Goal: Information Seeking & Learning: Learn about a topic

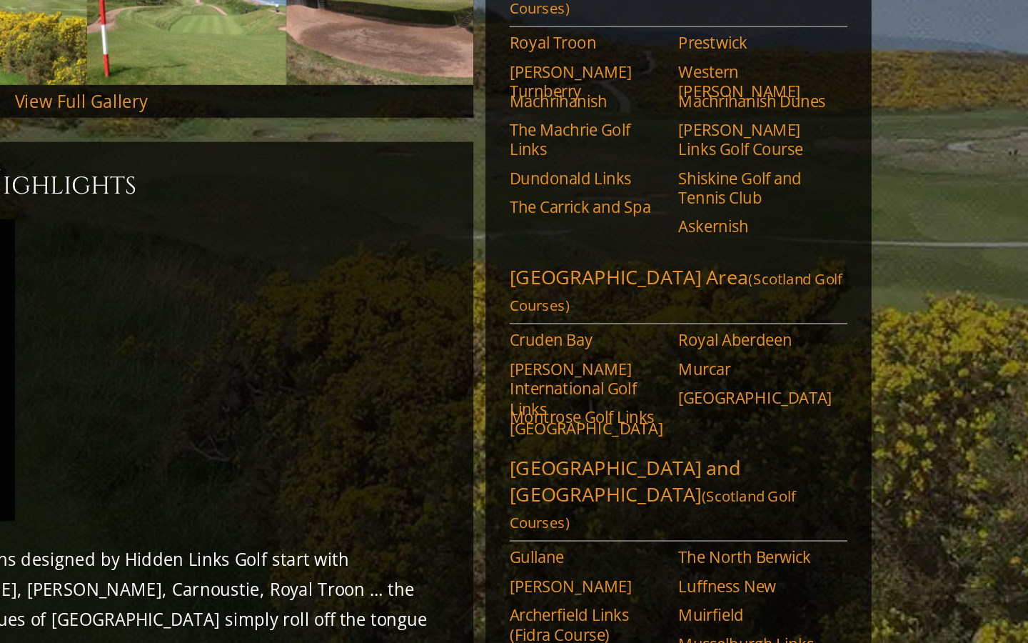
scroll to position [286, 0]
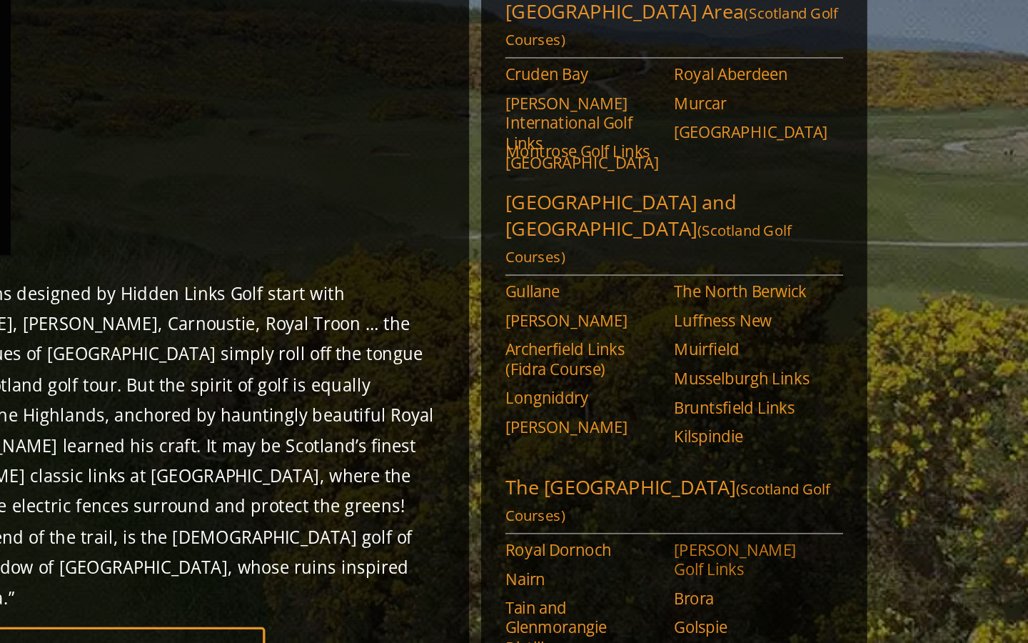
scroll to position [444, 0]
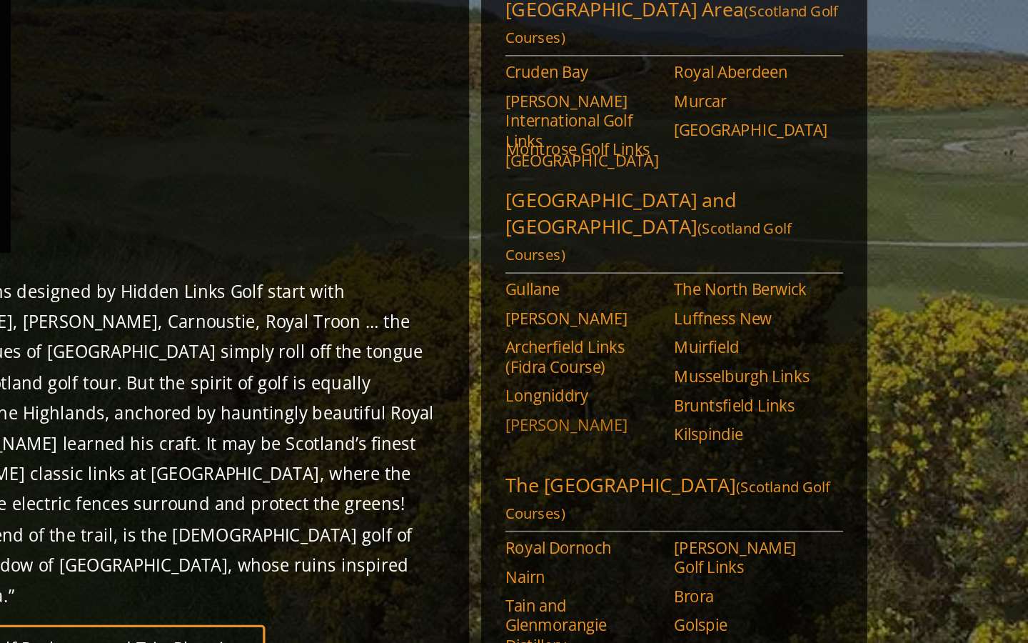
click at [650, 508] on link "[PERSON_NAME]" at bounding box center [695, 513] width 91 height 11
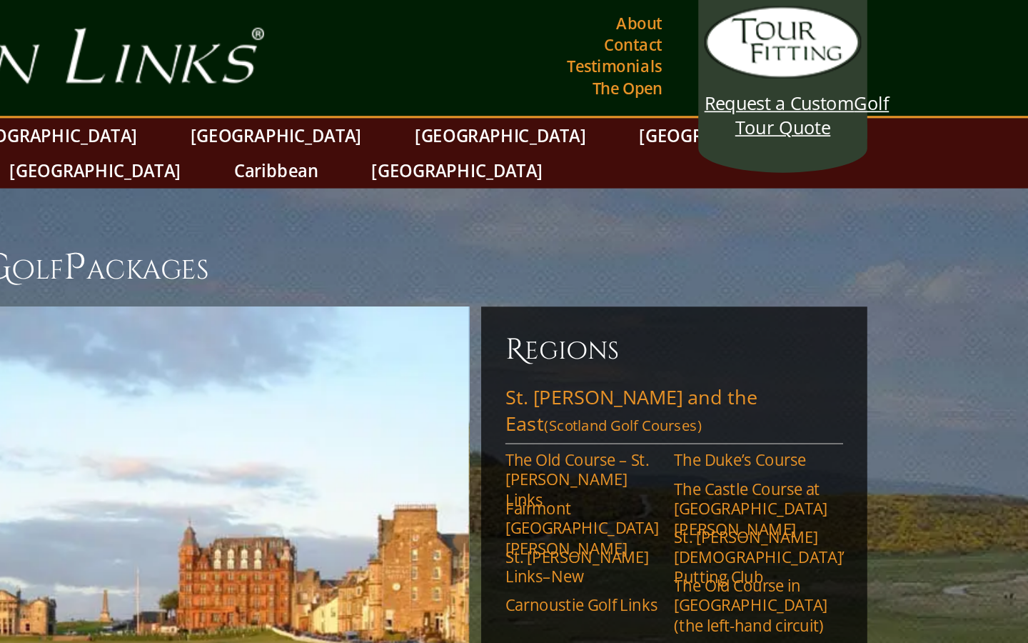
scroll to position [0, 0]
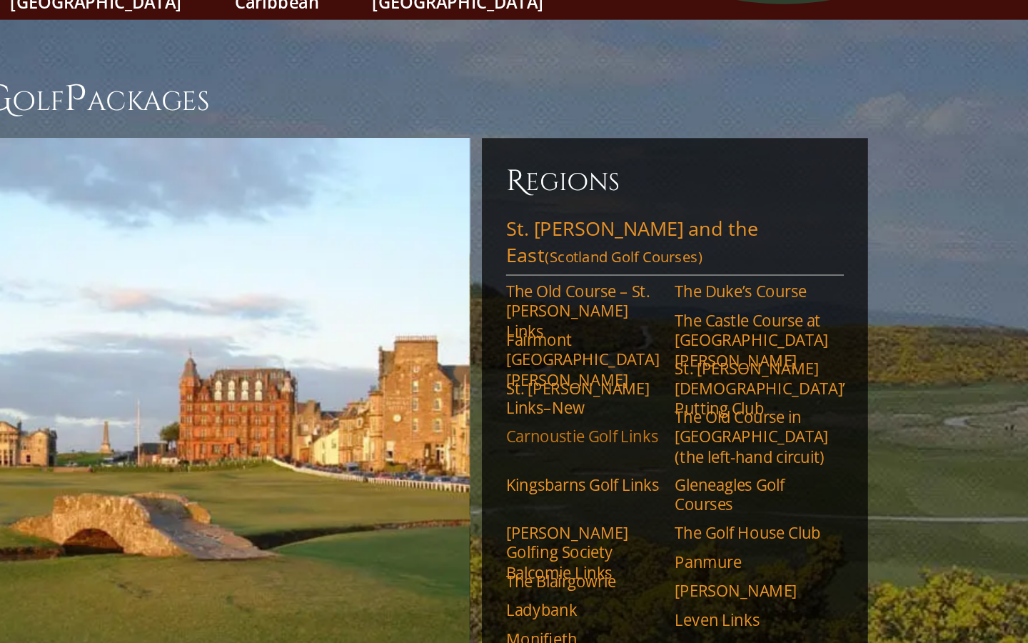
click at [650, 352] on link "Carnoustie Golf Links" at bounding box center [695, 357] width 91 height 11
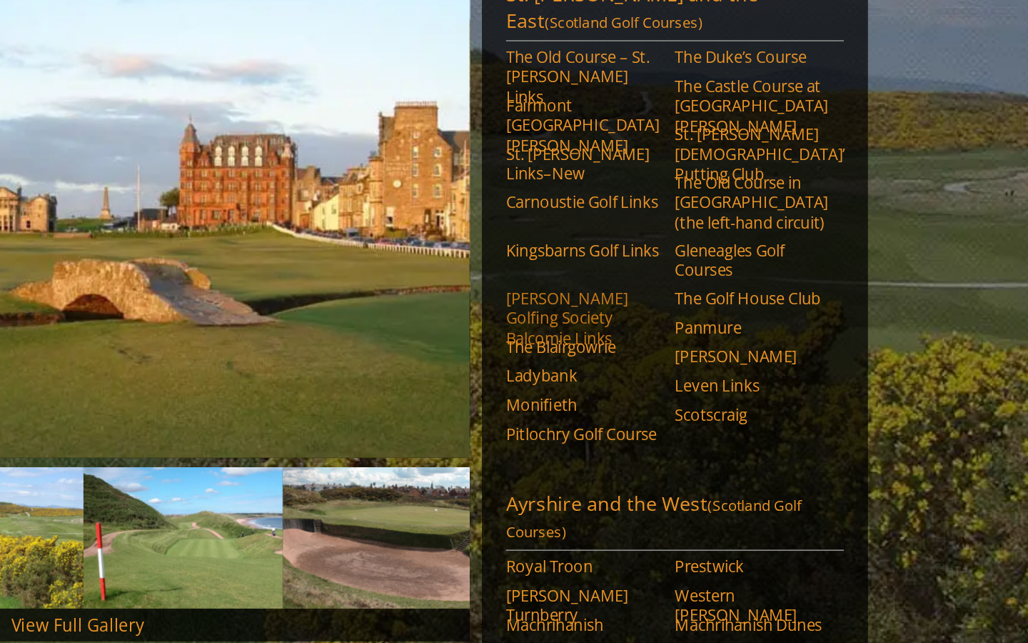
click at [650, 409] on link "[PERSON_NAME] Golfing Society Balcomie Links" at bounding box center [695, 426] width 91 height 35
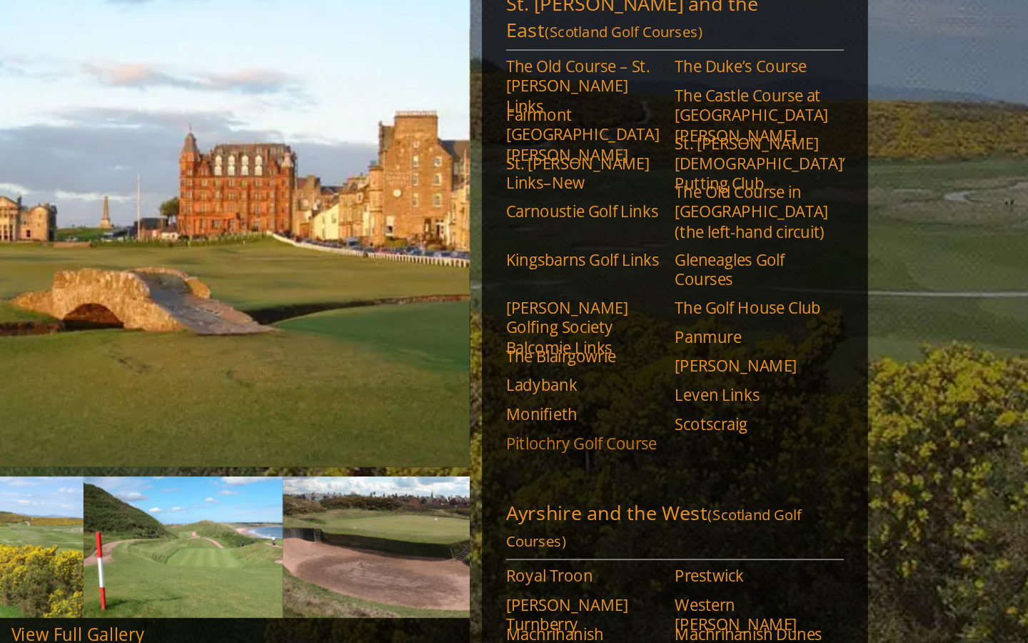
click at [650, 489] on link "Pitlochry Golf Course" at bounding box center [695, 494] width 91 height 11
click at [750, 443] on link "[PERSON_NAME]" at bounding box center [795, 448] width 91 height 11
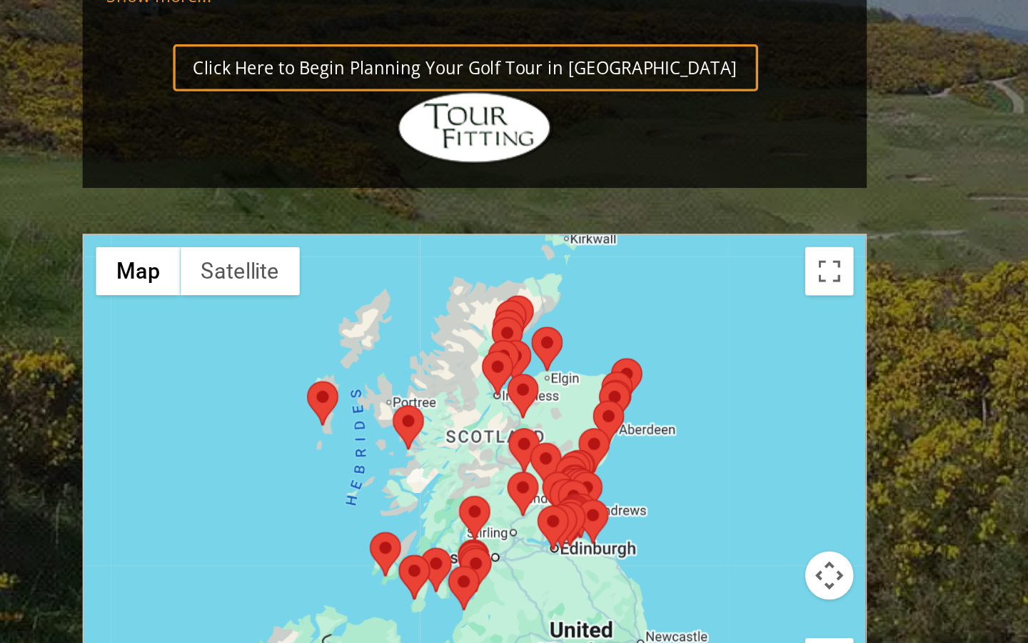
scroll to position [1399, 0]
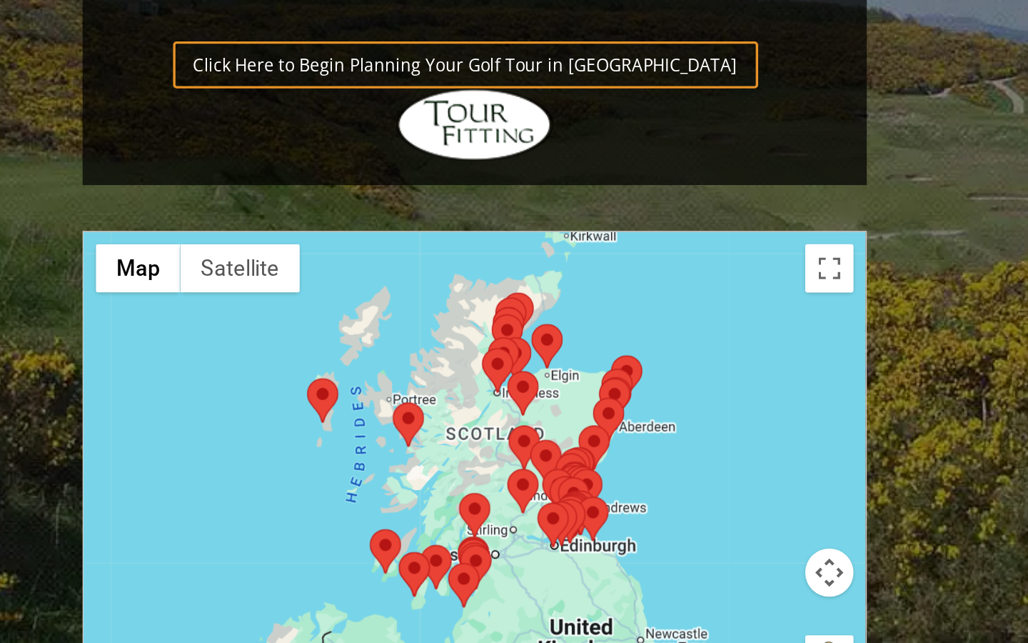
click at [409, 400] on div at bounding box center [396, 542] width 463 height 284
click at [592, 407] on button "Toggle fullscreen view" at bounding box center [606, 421] width 29 height 29
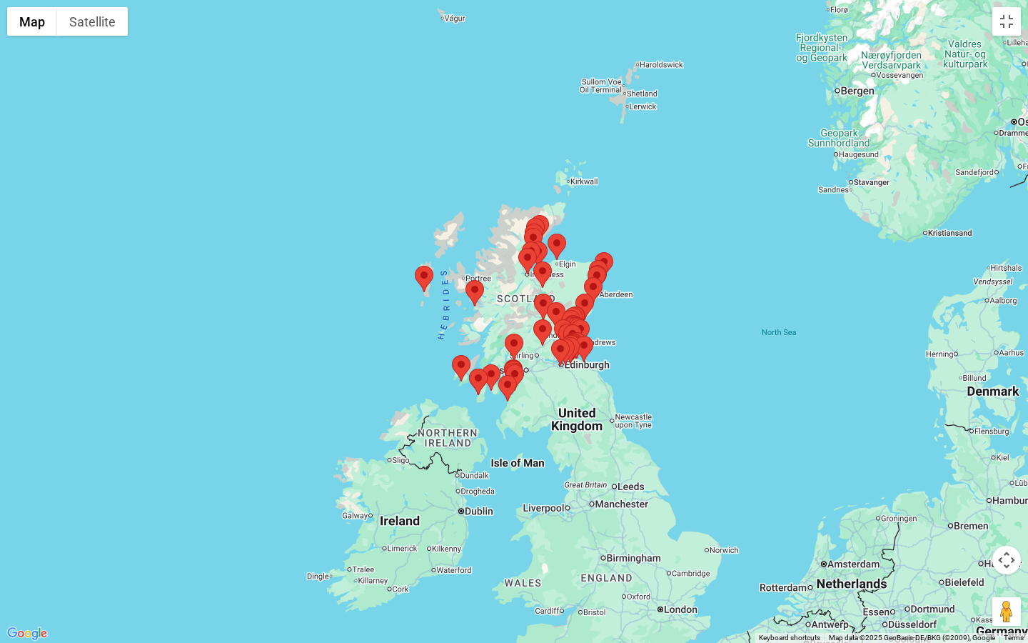
click at [704, 381] on div at bounding box center [514, 321] width 1028 height 643
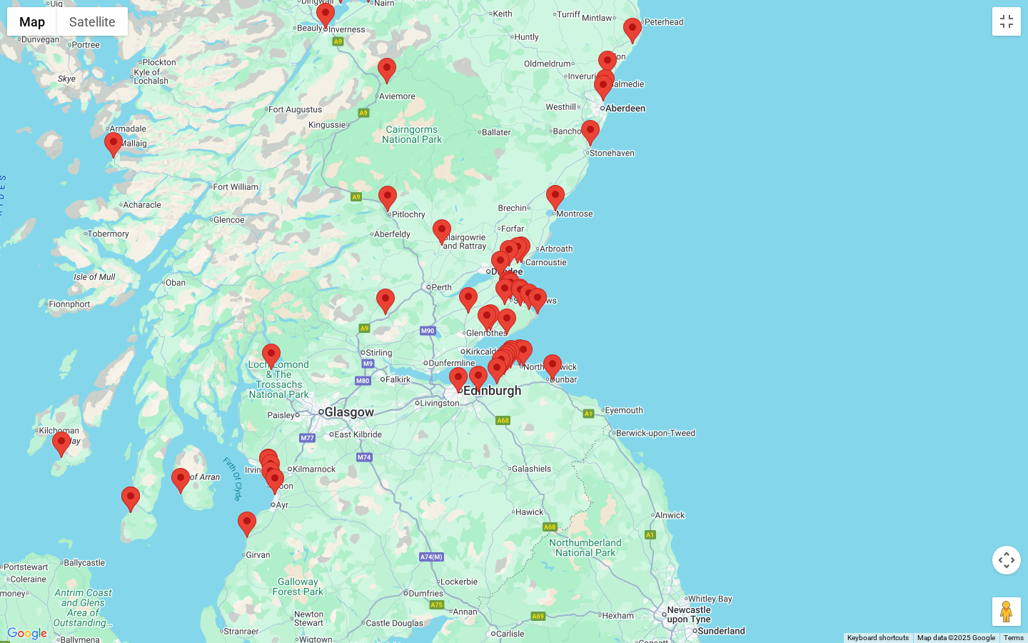
drag, startPoint x: 364, startPoint y: 219, endPoint x: 646, endPoint y: 331, distance: 302.6
click at [646, 331] on div at bounding box center [514, 321] width 1028 height 643
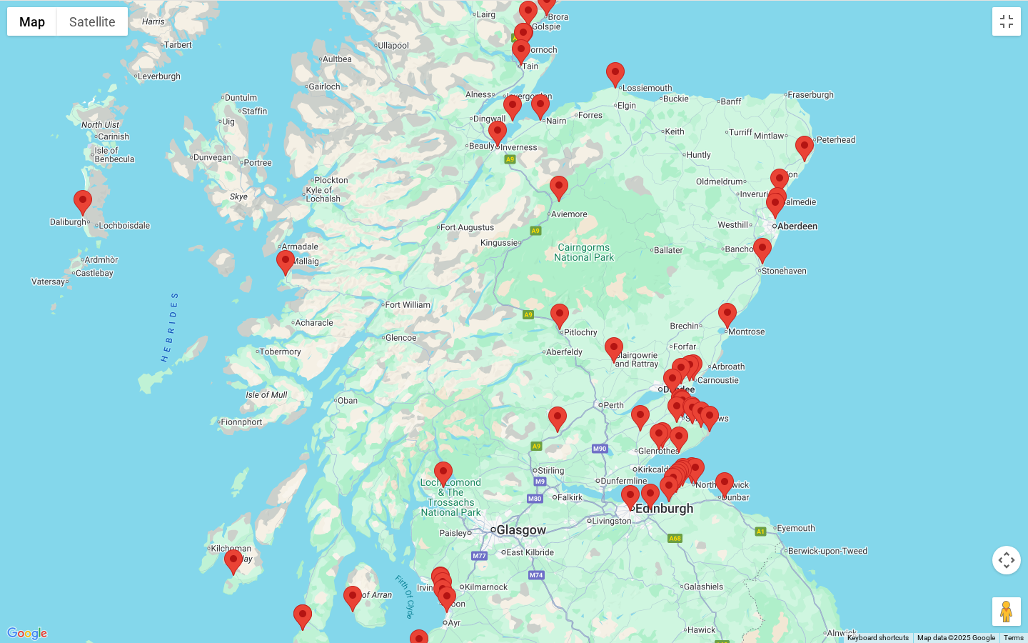
drag, startPoint x: 490, startPoint y: 215, endPoint x: 656, endPoint y: 316, distance: 194.2
click at [656, 316] on div at bounding box center [514, 321] width 1028 height 643
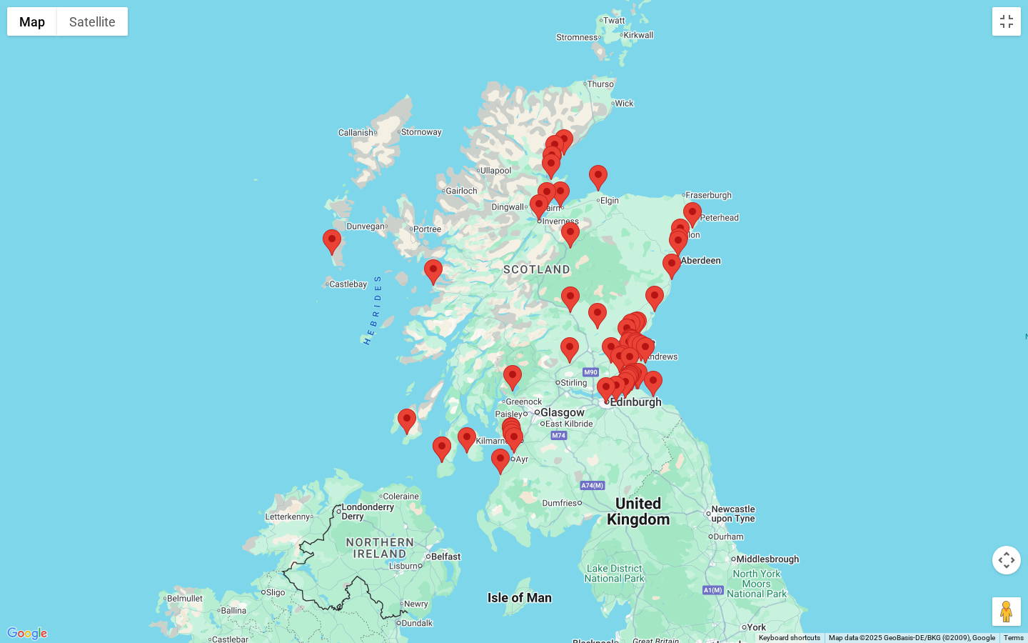
click at [527, 291] on div at bounding box center [514, 321] width 1028 height 643
click at [721, 363] on div at bounding box center [514, 321] width 1028 height 643
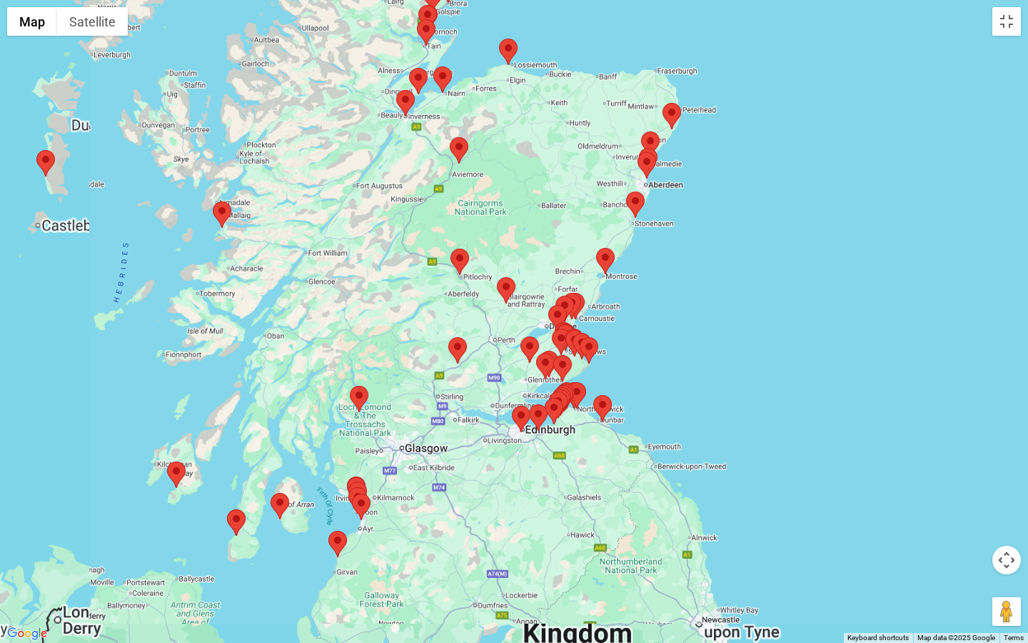
click at [721, 363] on div at bounding box center [514, 321] width 1028 height 643
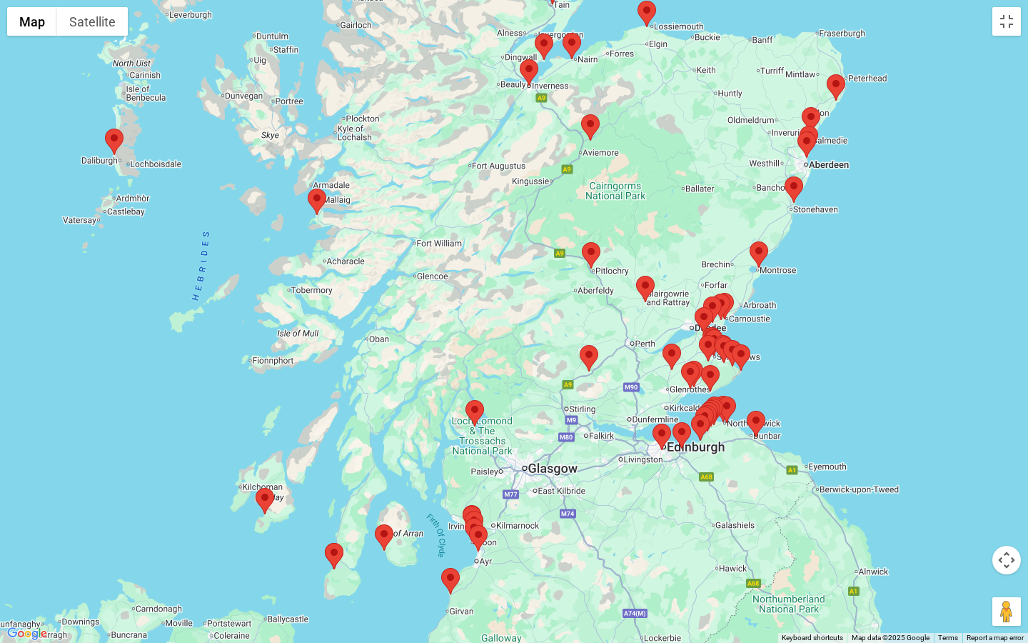
drag, startPoint x: 621, startPoint y: 285, endPoint x: 796, endPoint y: 290, distance: 175.0
click at [796, 290] on div at bounding box center [514, 321] width 1028 height 643
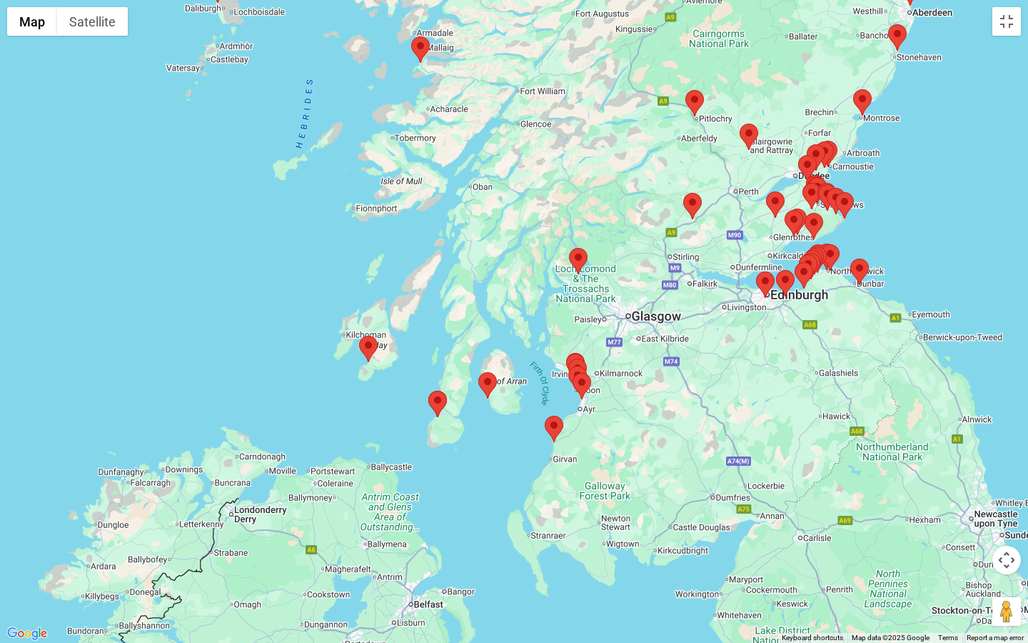
drag, startPoint x: 306, startPoint y: 528, endPoint x: 408, endPoint y: 376, distance: 182.2
click at [408, 376] on div at bounding box center [514, 321] width 1028 height 643
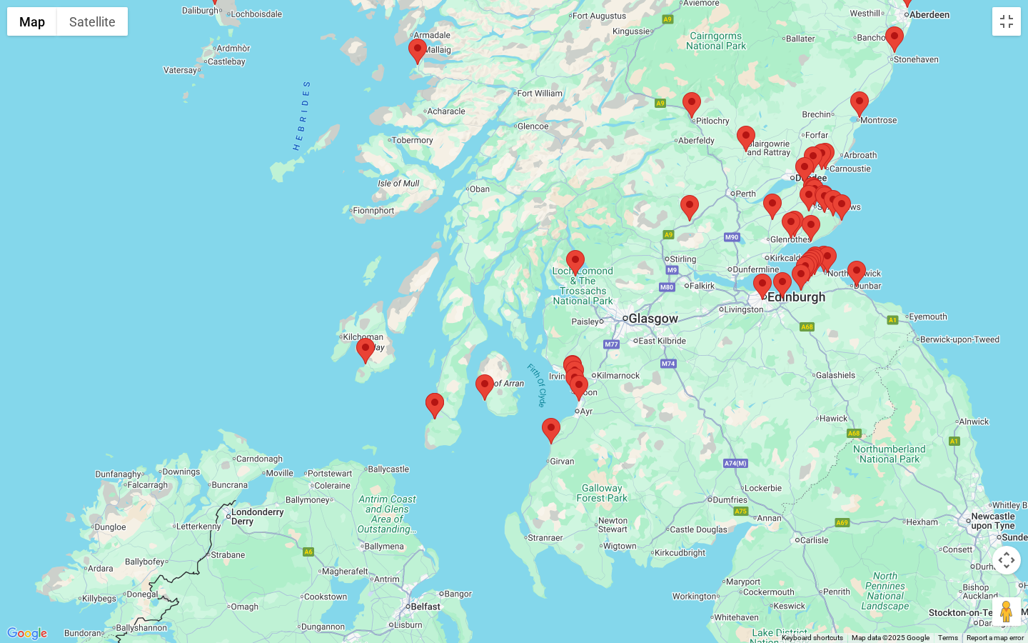
click at [542, 418] on area at bounding box center [542, 418] width 0 height 0
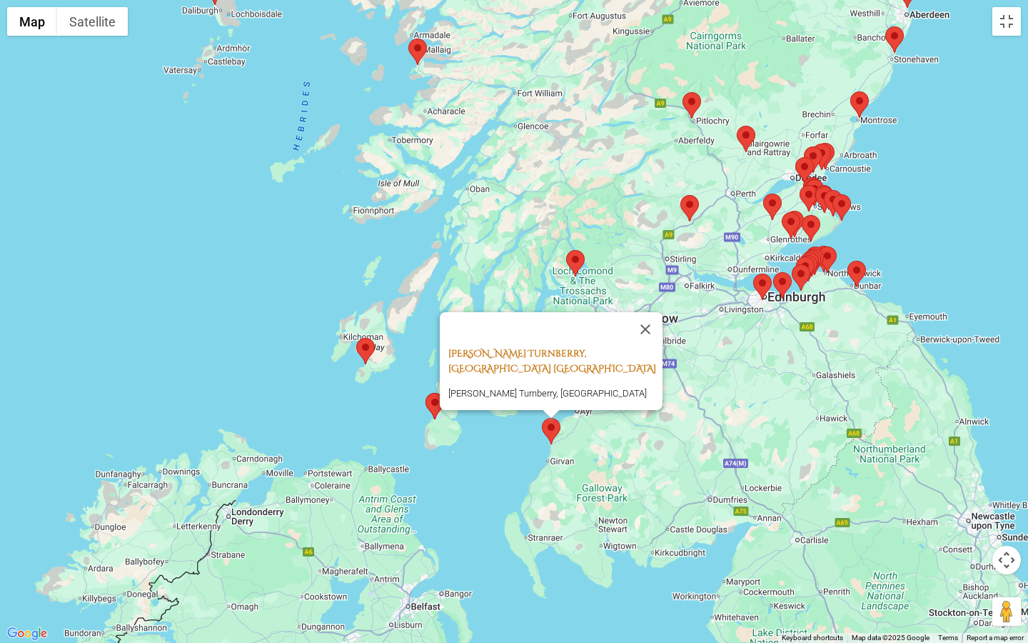
click at [562, 360] on link "[PERSON_NAME] Turnberry, [GEOGRAPHIC_DATA] [GEOGRAPHIC_DATA]" at bounding box center [552, 361] width 208 height 28
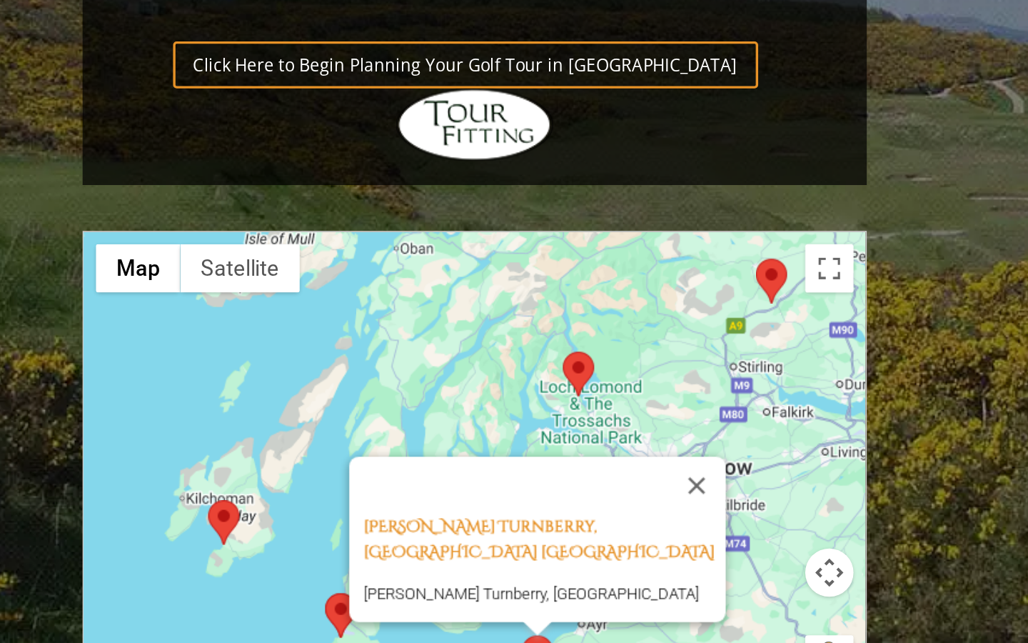
click at [308, 613] on area at bounding box center [308, 613] width 0 height 0
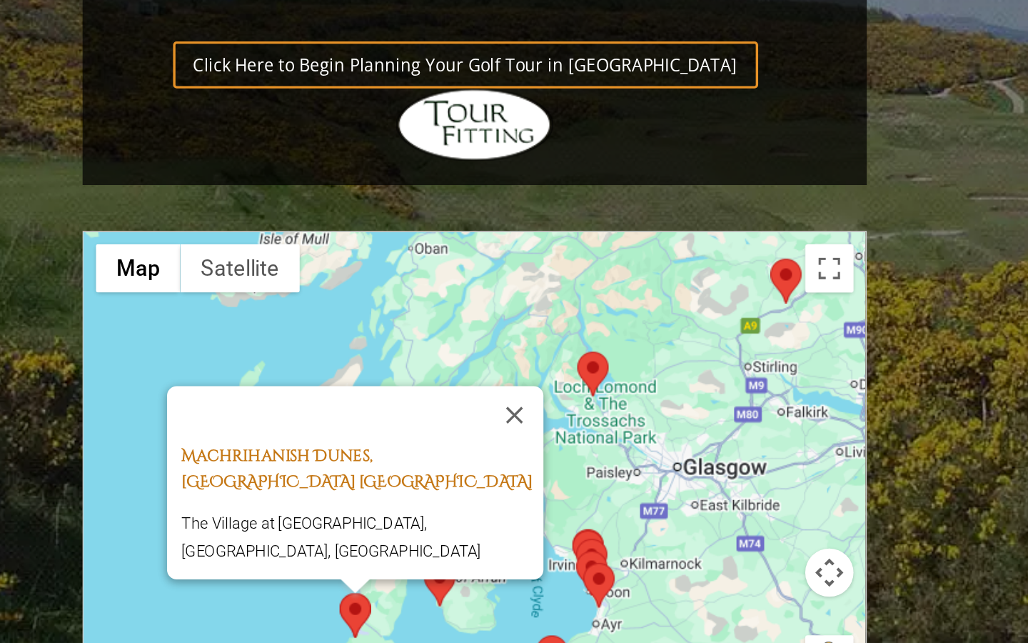
click at [241, 526] on link "Machrihanish Dunes, [GEOGRAPHIC_DATA] [GEOGRAPHIC_DATA]" at bounding box center [327, 540] width 208 height 28
click at [240, 400] on div "Machrihanish Dunes, [GEOGRAPHIC_DATA] [GEOGRAPHIC_DATA] The Village at [GEOGRAP…" at bounding box center [396, 542] width 463 height 284
click at [366, 595] on area at bounding box center [366, 595] width 0 height 0
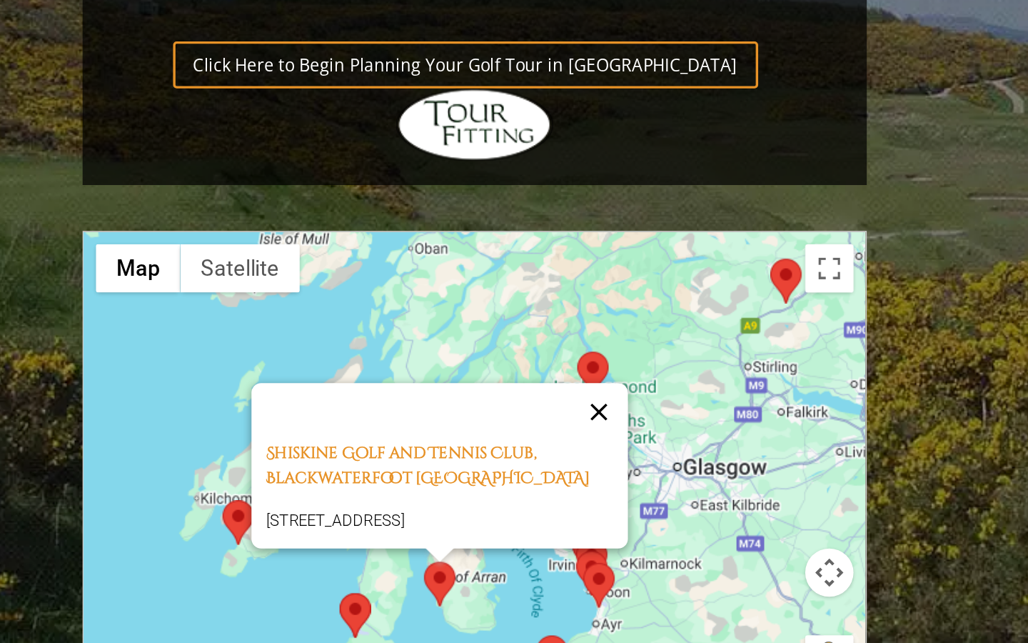
click at [453, 489] on button "Close" at bounding box center [470, 506] width 34 height 34
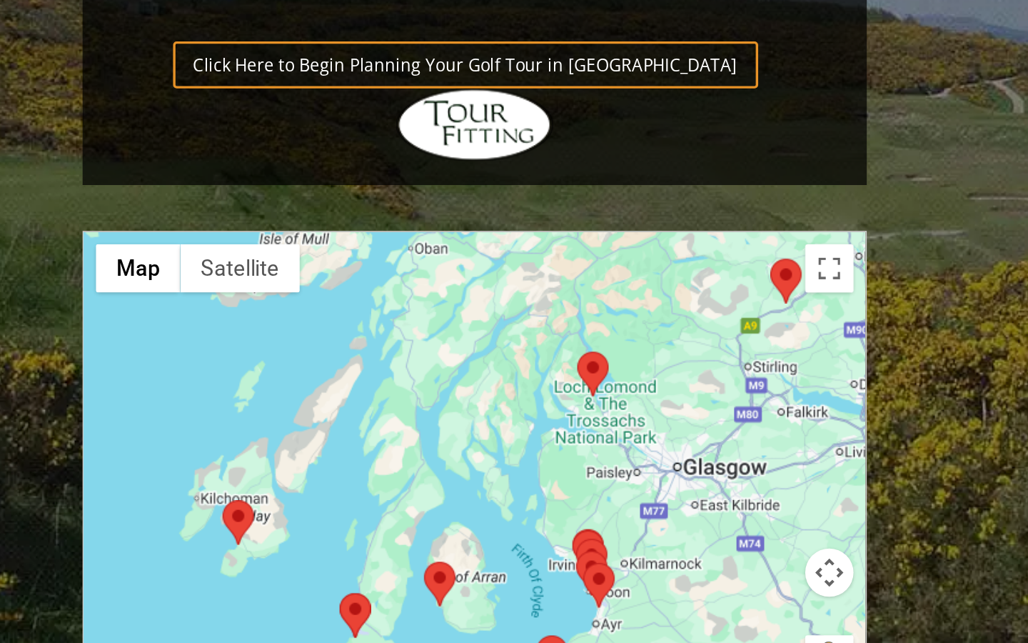
click at [461, 596] on area at bounding box center [461, 596] width 0 height 0
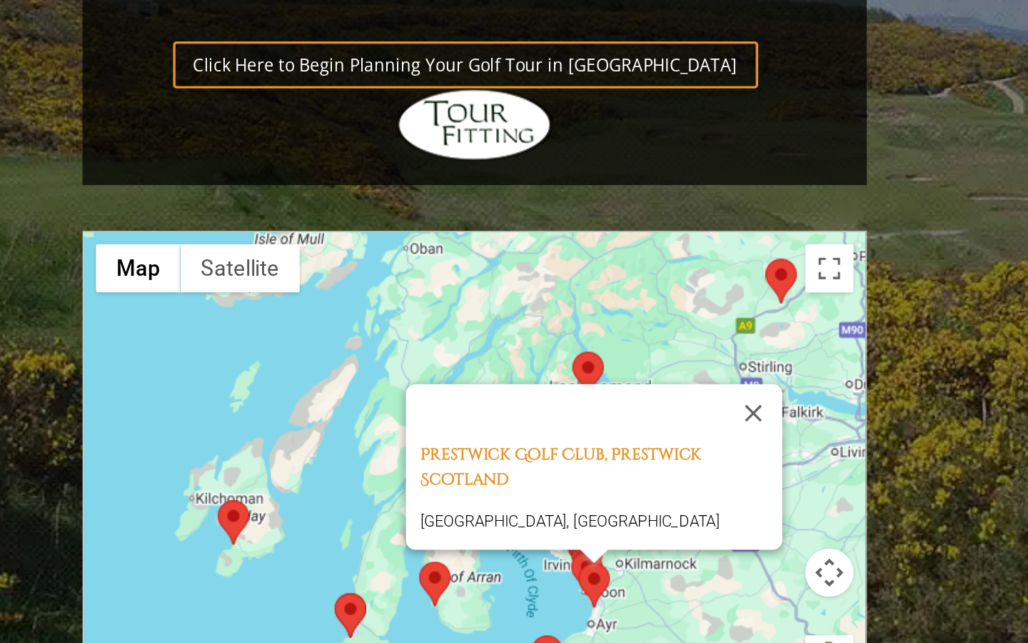
click at [327, 400] on div "[GEOGRAPHIC_DATA], Prestwick Scotland [GEOGRAPHIC_DATA], [GEOGRAPHIC_DATA]" at bounding box center [396, 542] width 463 height 284
click at [364, 525] on link "Prestwick Golf Club, Prestwick Scotland" at bounding box center [447, 539] width 166 height 28
click at [544, 490] on button "Close" at bounding box center [561, 507] width 34 height 34
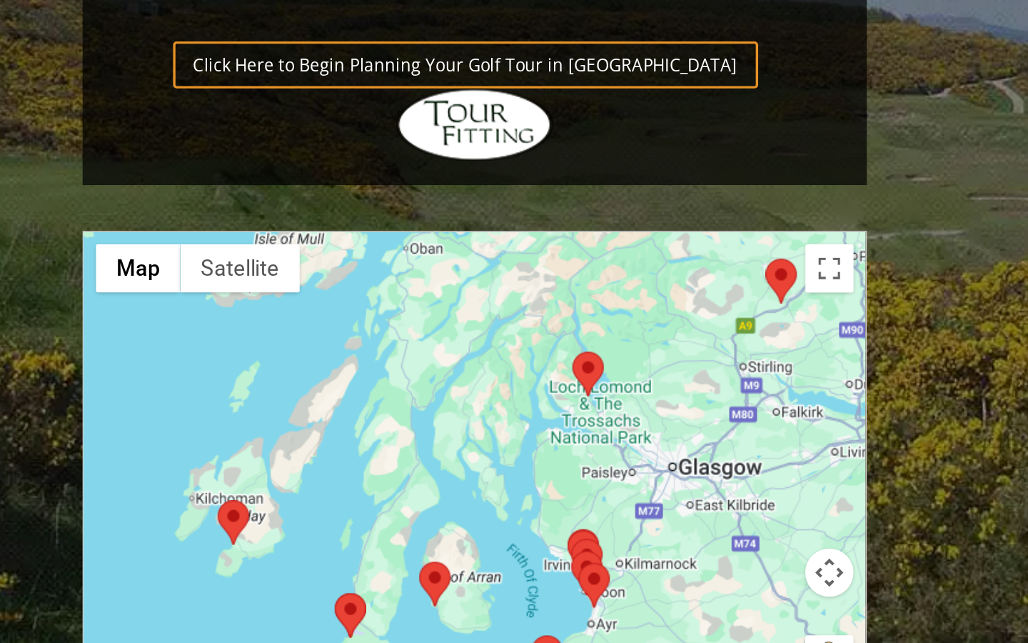
click at [454, 471] on area at bounding box center [454, 471] width 0 height 0
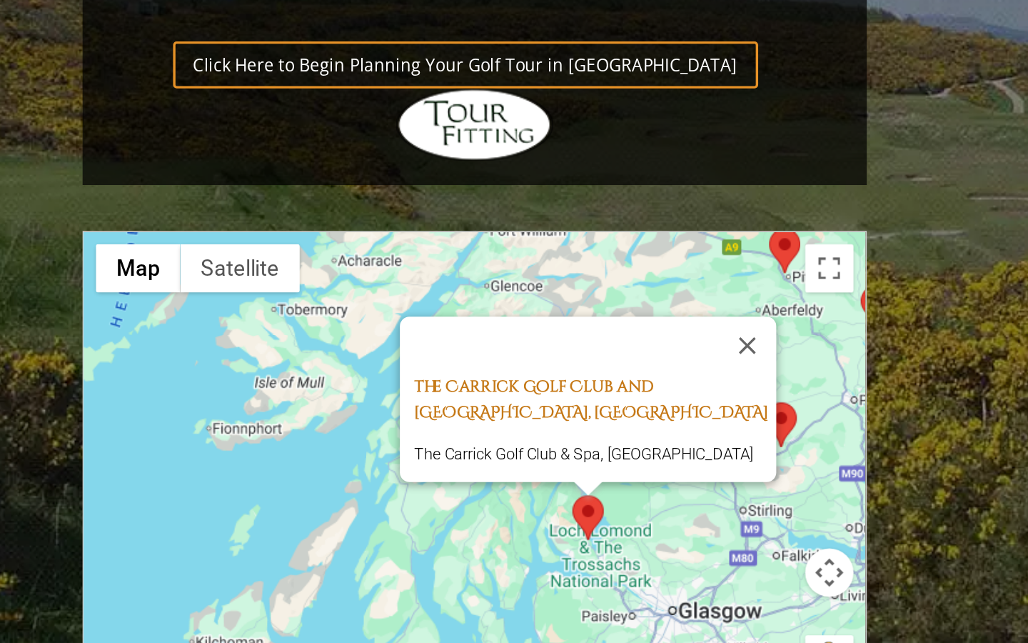
click at [361, 485] on link "The Carrick Golf Club and [GEOGRAPHIC_DATA], [GEOGRAPHIC_DATA]" at bounding box center [465, 499] width 209 height 28
click at [541, 450] on button "Close" at bounding box center [558, 467] width 34 height 34
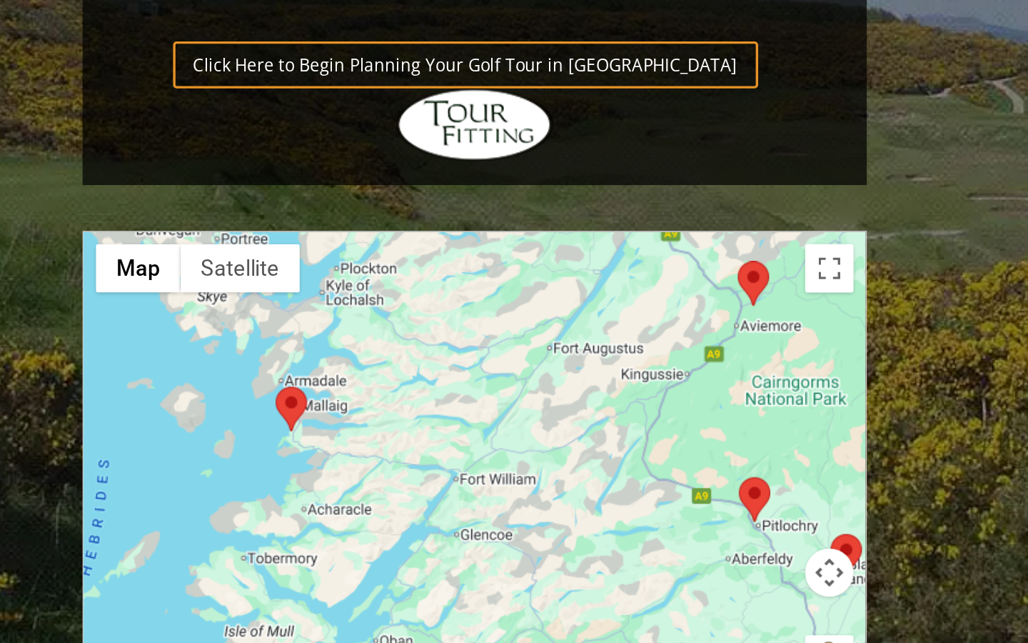
drag, startPoint x: 374, startPoint y: 75, endPoint x: 357, endPoint y: 226, distance: 151.6
click at [357, 400] on div at bounding box center [396, 542] width 463 height 284
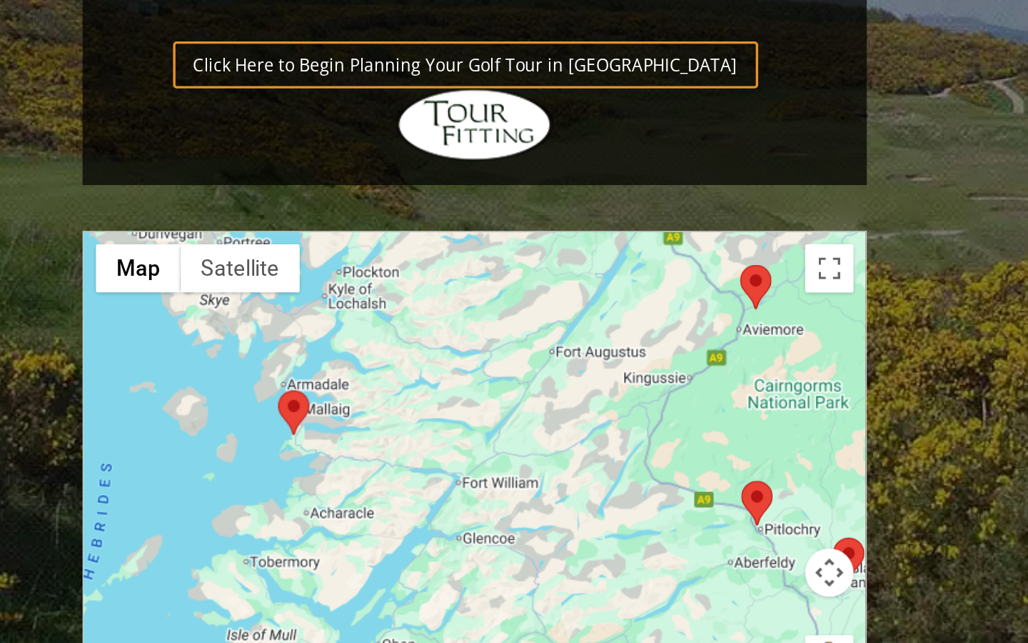
click at [280, 493] on area at bounding box center [280, 493] width 0 height 0
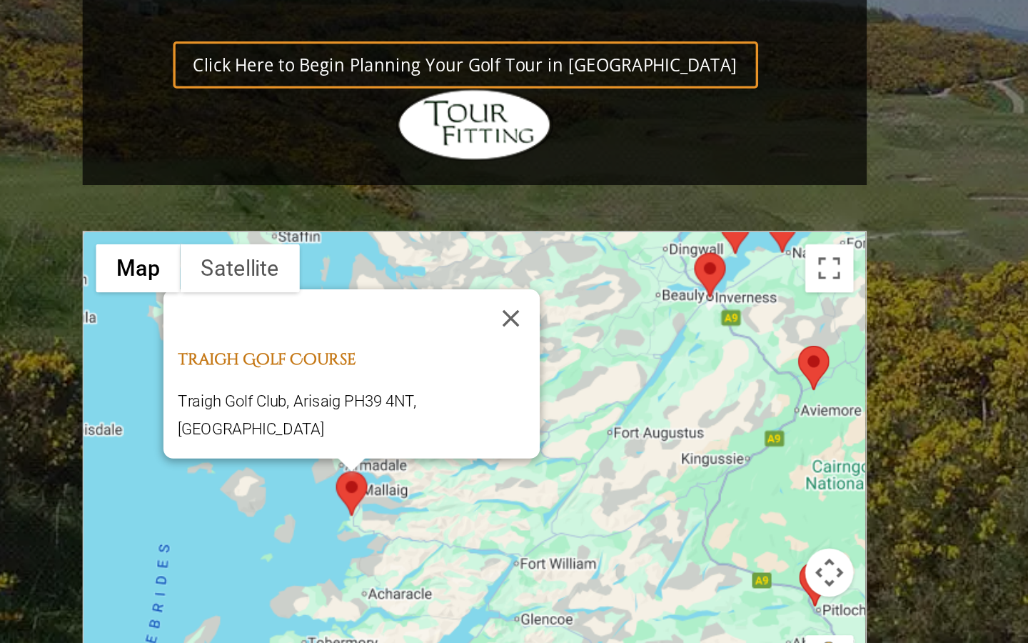
click at [221, 468] on link "Traigh Golf Course" at bounding box center [274, 474] width 106 height 13
click at [401, 433] on button "Close" at bounding box center [418, 450] width 34 height 34
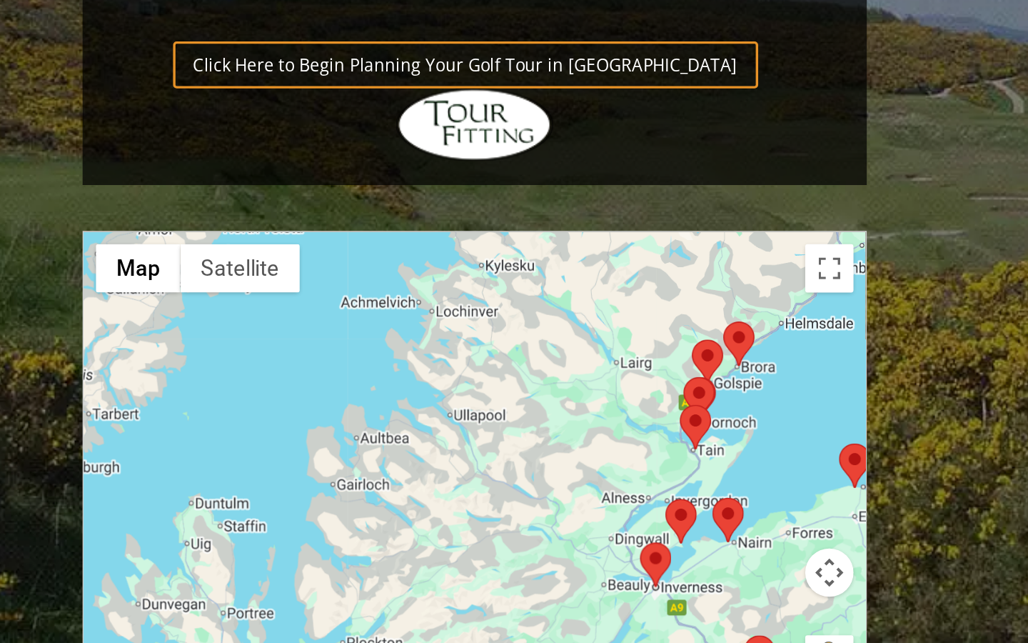
drag, startPoint x: 313, startPoint y: 83, endPoint x: 281, endPoint y: 256, distance: 176.6
click at [281, 400] on div at bounding box center [396, 542] width 463 height 284
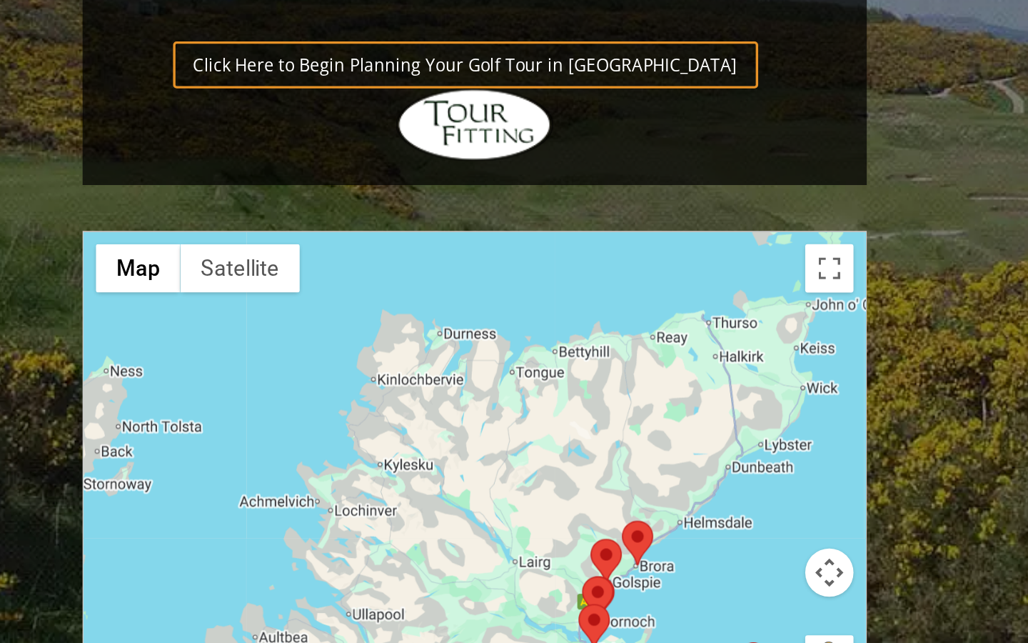
drag, startPoint x: 301, startPoint y: 135, endPoint x: 241, endPoint y: 255, distance: 133.8
click at [241, 400] on div at bounding box center [396, 542] width 463 height 284
click at [483, 571] on area at bounding box center [483, 571] width 0 height 0
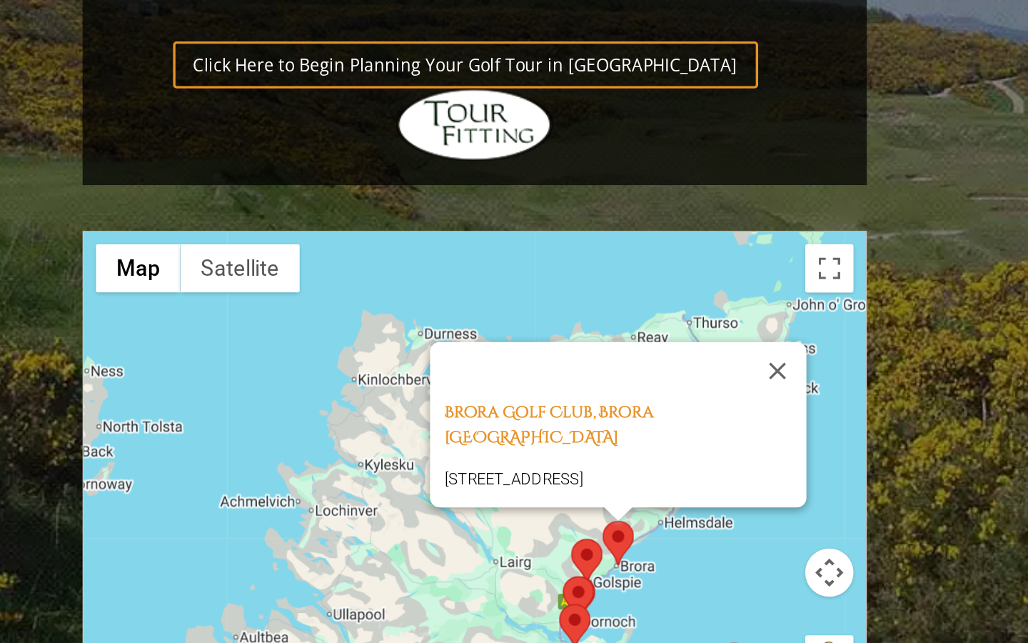
click at [453, 581] on area at bounding box center [453, 581] width 0 height 0
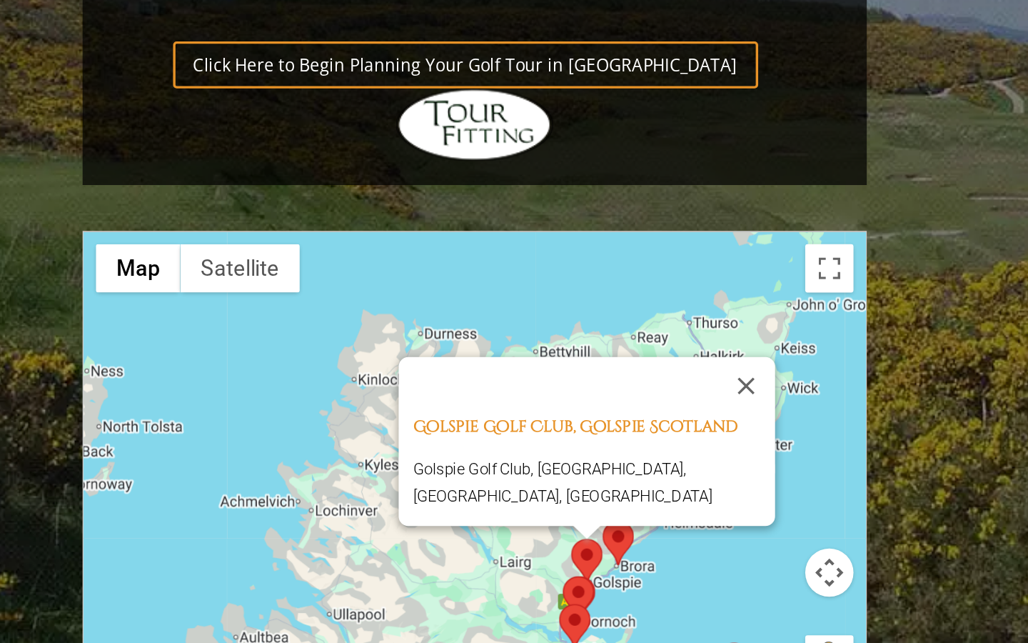
click at [448, 603] on area at bounding box center [448, 603] width 0 height 0
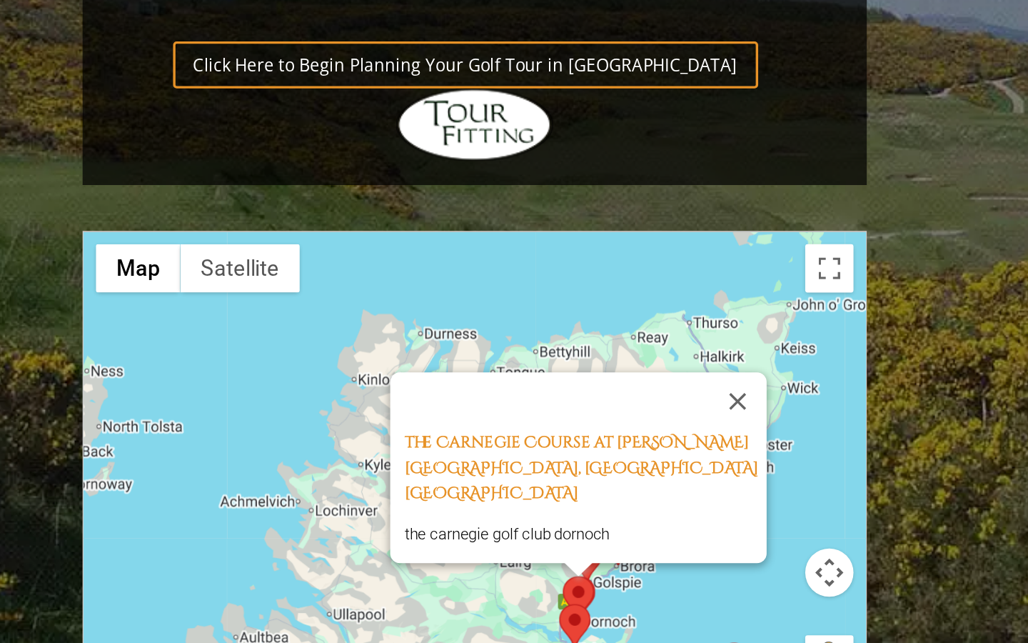
click at [446, 620] on area at bounding box center [446, 620] width 0 height 0
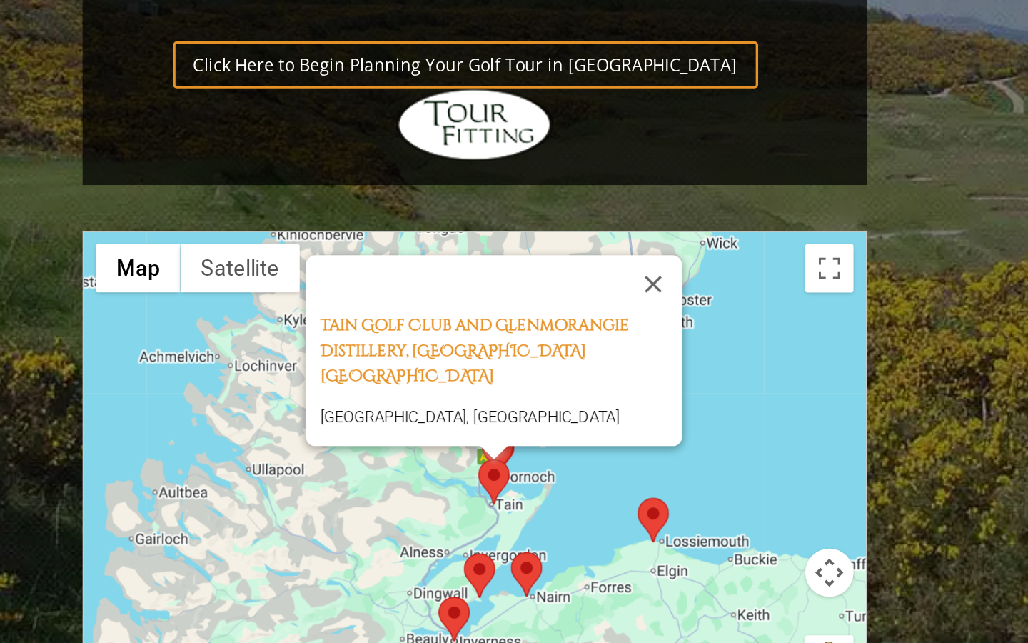
drag, startPoint x: 403, startPoint y: 268, endPoint x: 346, endPoint y: 173, distance: 111.8
click at [346, 400] on div "Tain Golf Club and [GEOGRAPHIC_DATA], [GEOGRAPHIC_DATA] [GEOGRAPHIC_DATA], [GEO…" at bounding box center [396, 542] width 463 height 284
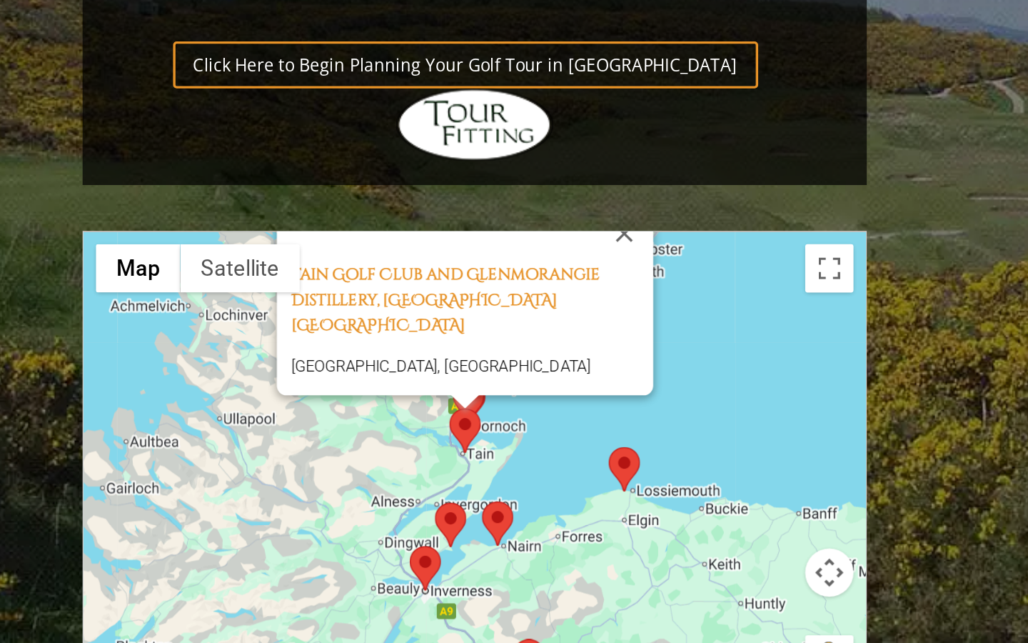
click at [358, 586] on area at bounding box center [358, 586] width 0 height 0
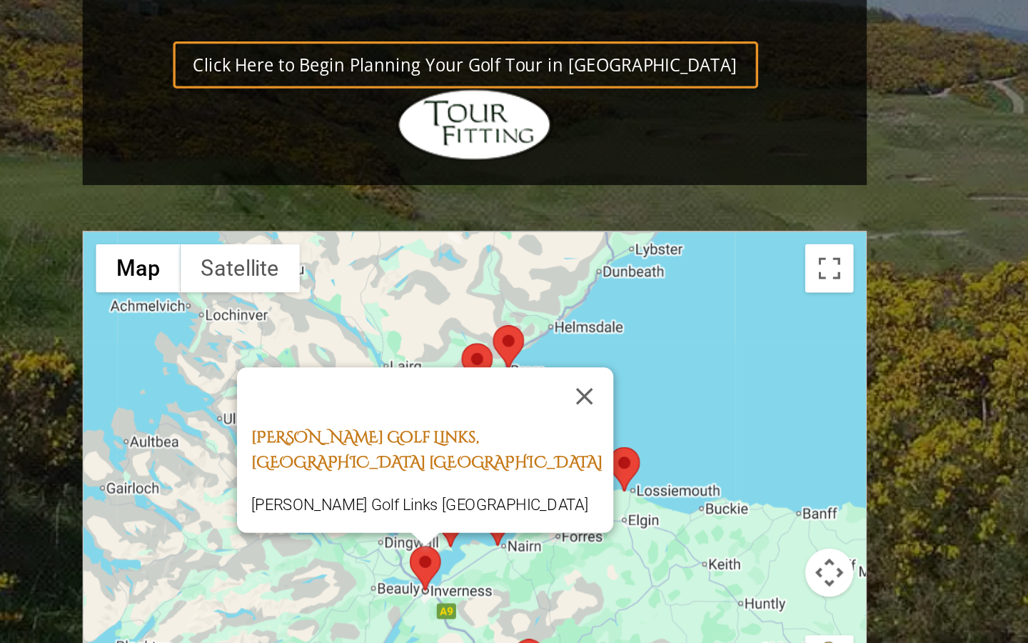
click at [268, 515] on link "[PERSON_NAME] Golf Links, [GEOGRAPHIC_DATA] [GEOGRAPHIC_DATA]" at bounding box center [368, 529] width 208 height 28
click at [306, 400] on div "[PERSON_NAME] Golf Links, [GEOGRAPHIC_DATA] [GEOGRAPHIC_DATA] [PERSON_NAME][GEO…" at bounding box center [396, 542] width 463 height 284
click at [444, 480] on button "Close" at bounding box center [461, 497] width 34 height 34
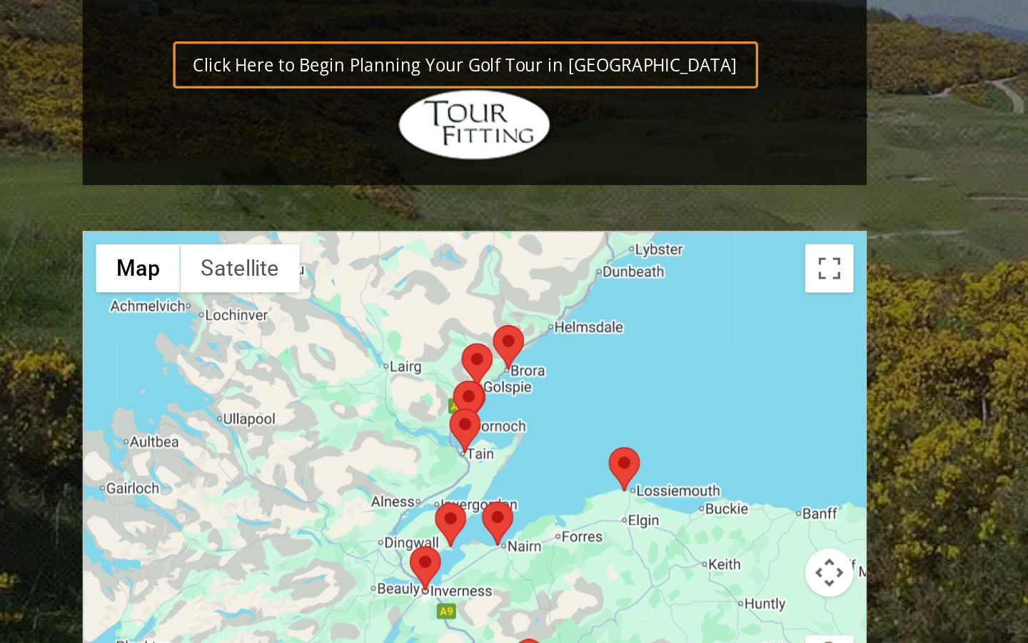
click at [419, 641] on area at bounding box center [419, 641] width 0 height 0
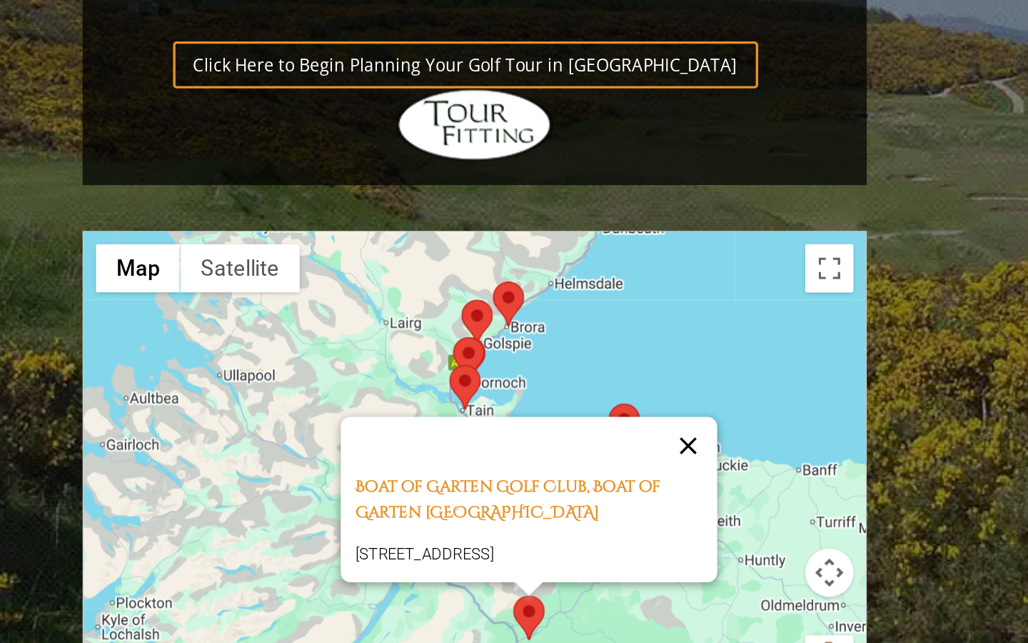
click at [506, 509] on button "Close" at bounding box center [523, 526] width 34 height 34
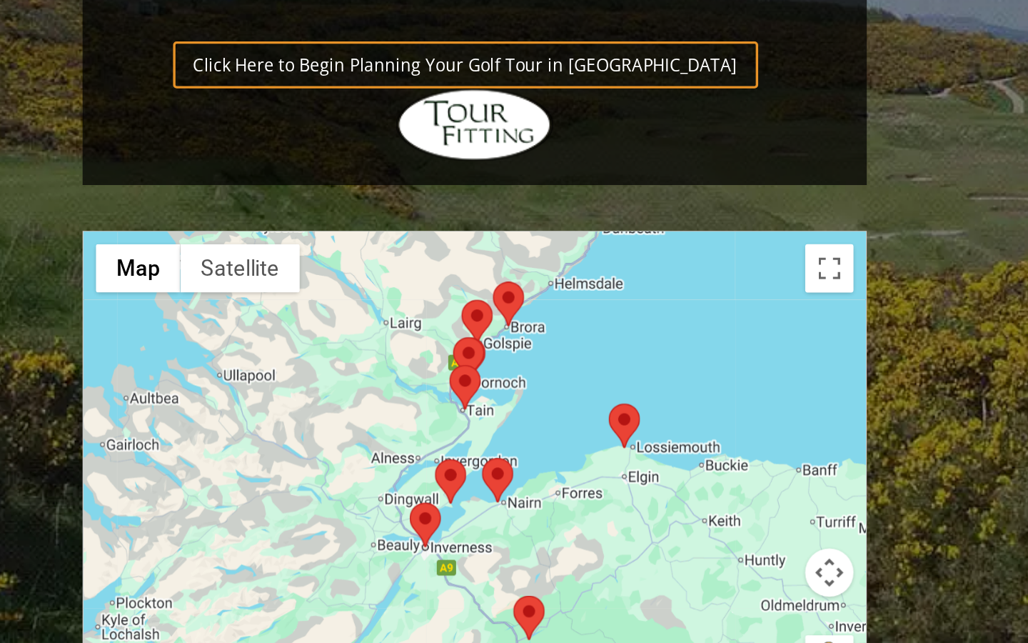
click at [373, 534] on area at bounding box center [373, 534] width 0 height 0
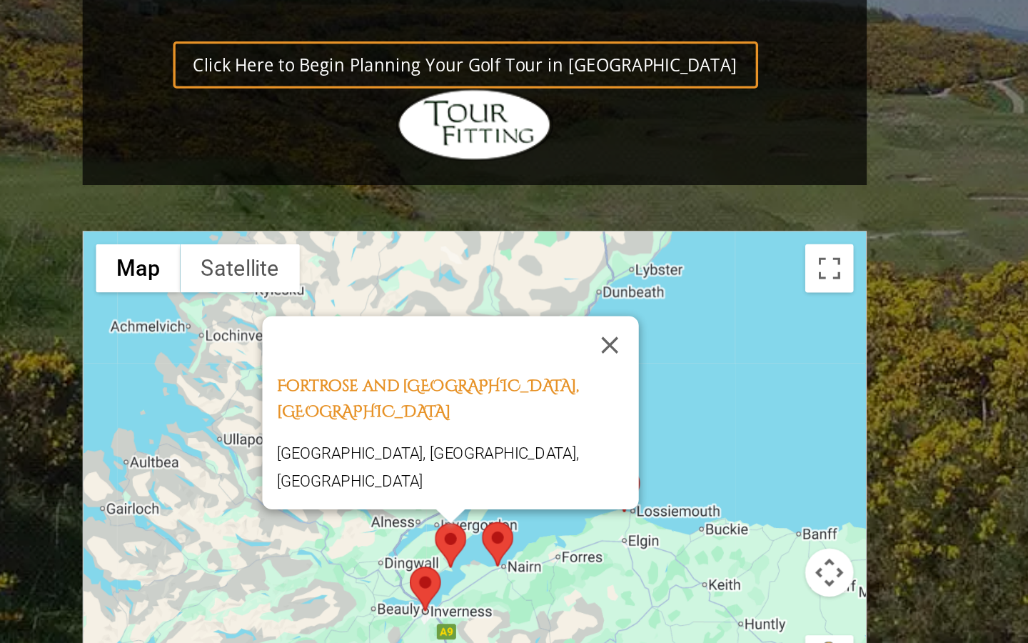
click at [373, 572] on area at bounding box center [373, 572] width 0 height 0
click at [401, 571] on area at bounding box center [401, 571] width 0 height 0
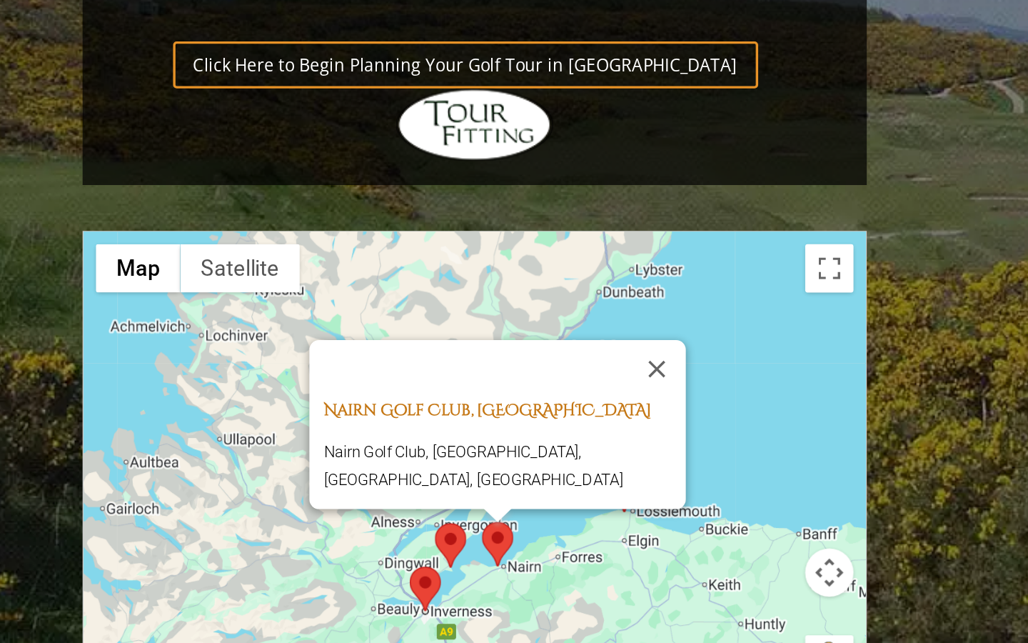
click at [343, 498] on link "Nairn Golf Club, [GEOGRAPHIC_DATA]" at bounding box center [404, 504] width 194 height 13
click at [487, 463] on button "Close" at bounding box center [504, 480] width 34 height 34
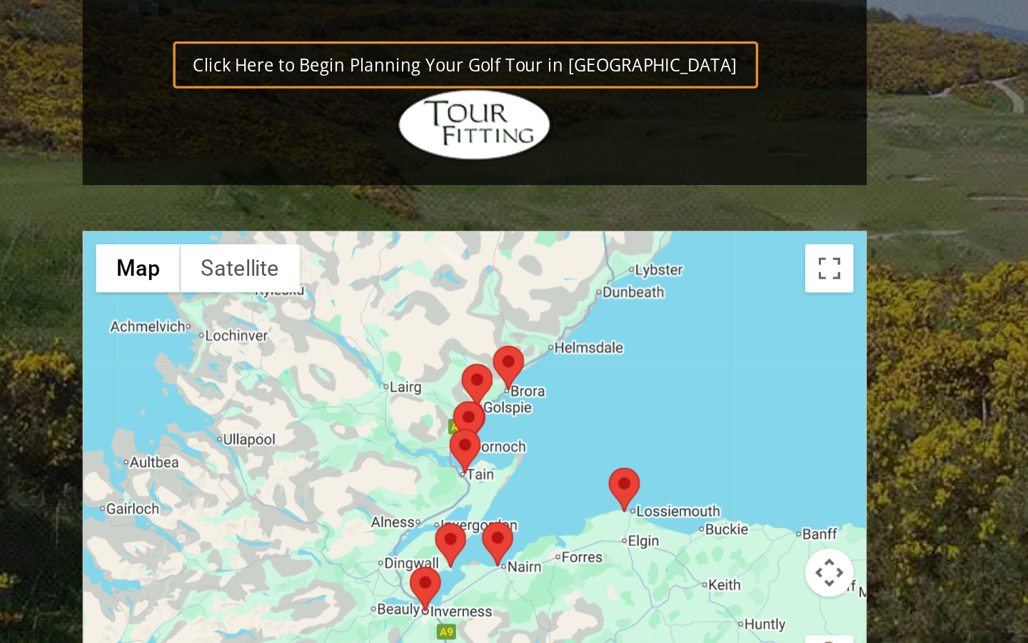
click at [381, 516] on area at bounding box center [381, 516] width 0 height 0
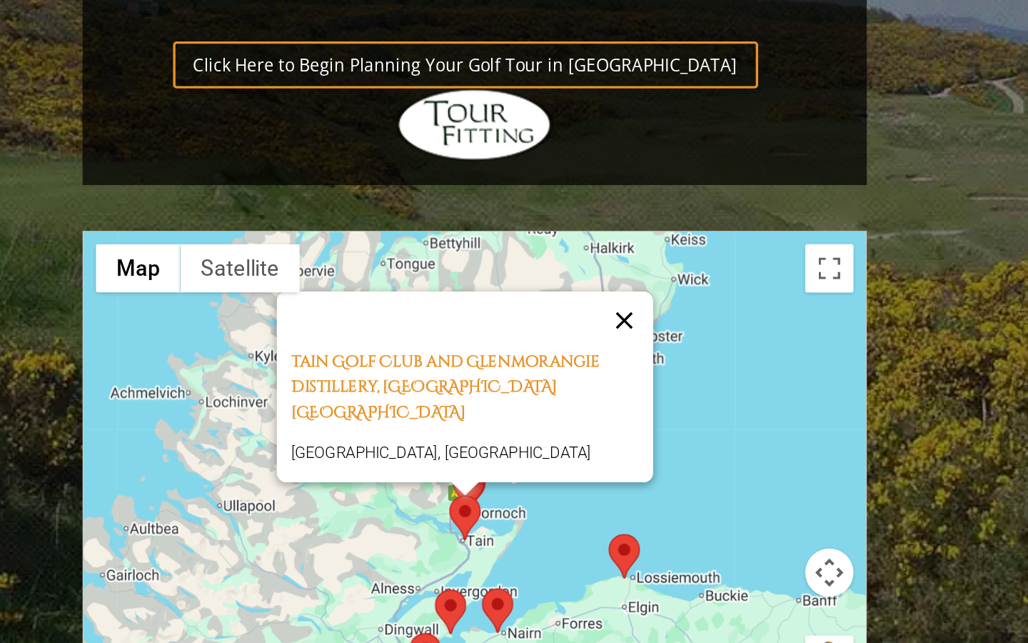
click at [468, 435] on button "Close" at bounding box center [485, 452] width 34 height 34
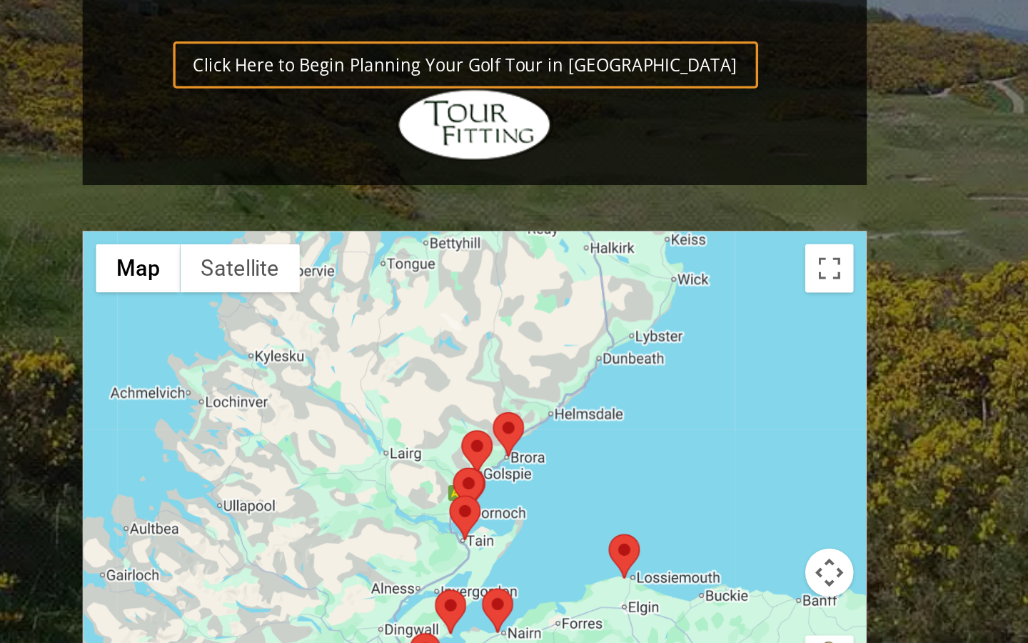
click at [383, 539] on area at bounding box center [383, 539] width 0 height 0
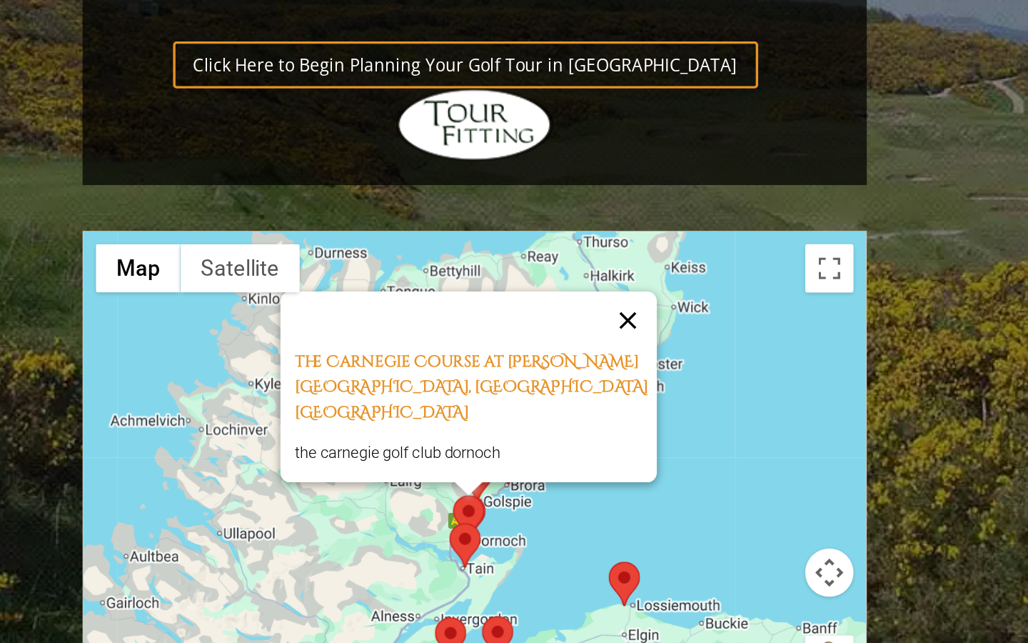
click at [470, 435] on button "Close" at bounding box center [487, 452] width 34 height 34
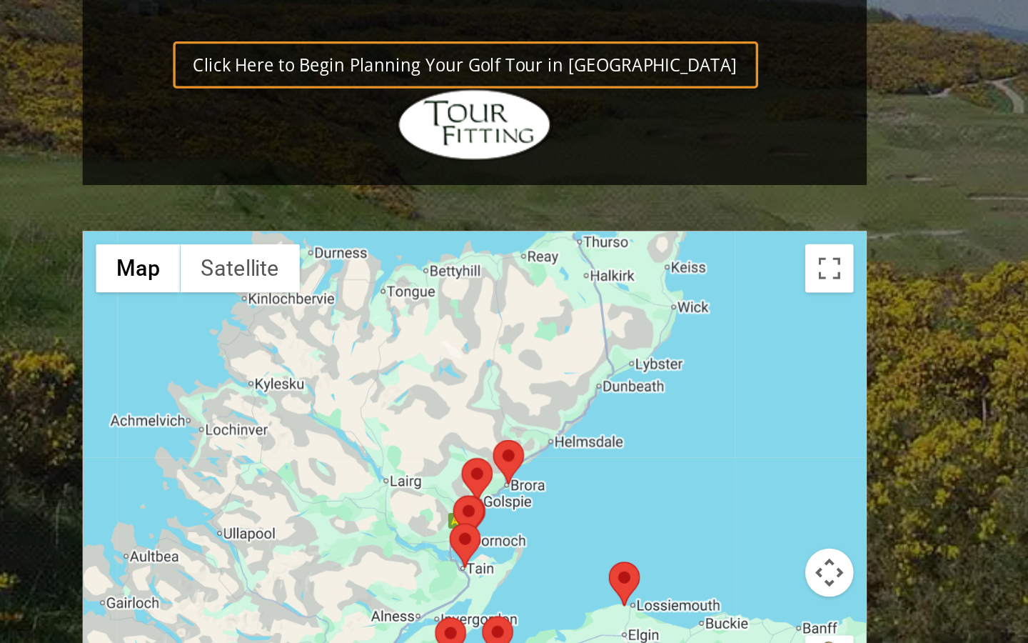
click at [388, 533] on area at bounding box center [388, 533] width 0 height 0
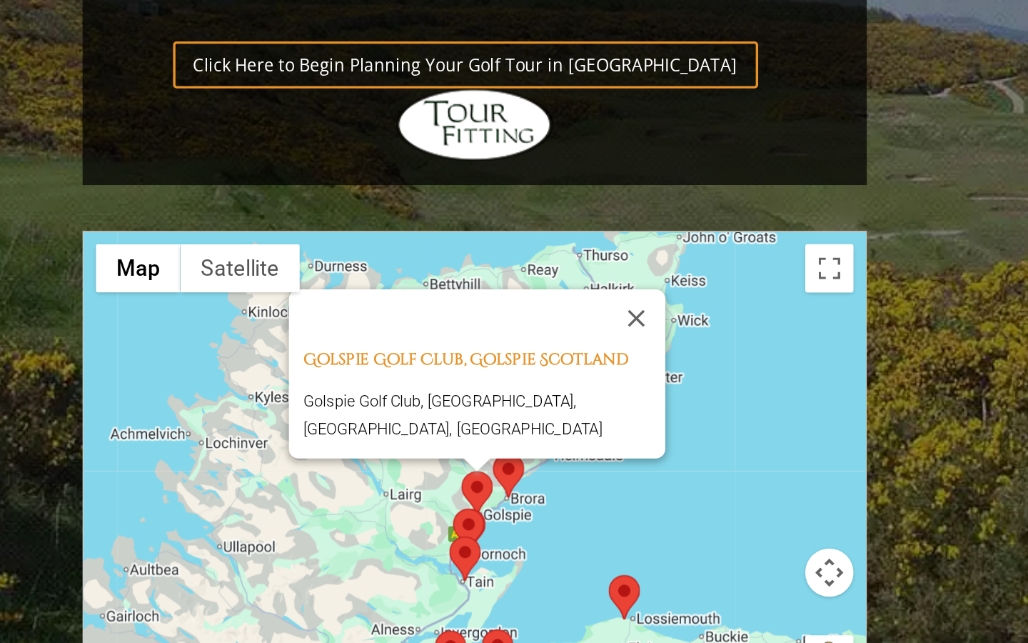
click at [471, 400] on div "Golspie Golf Club, Golspie Scotland Golspie Golf Club, [GEOGRAPHIC_DATA], [GEOG…" at bounding box center [396, 542] width 463 height 284
click at [407, 531] on area at bounding box center [407, 531] width 0 height 0
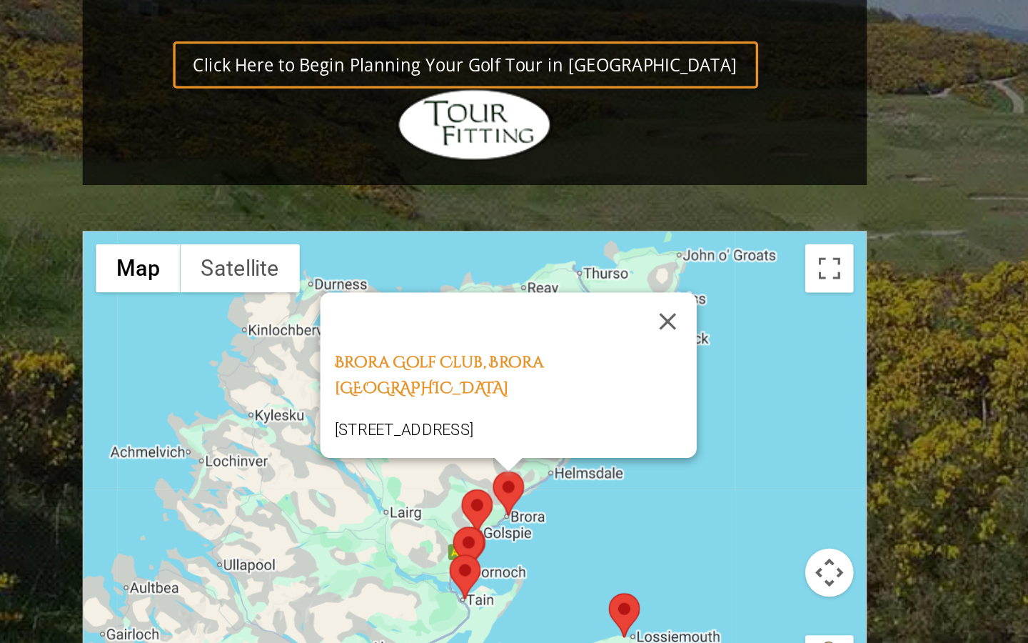
click at [476, 613] on area at bounding box center [476, 613] width 0 height 0
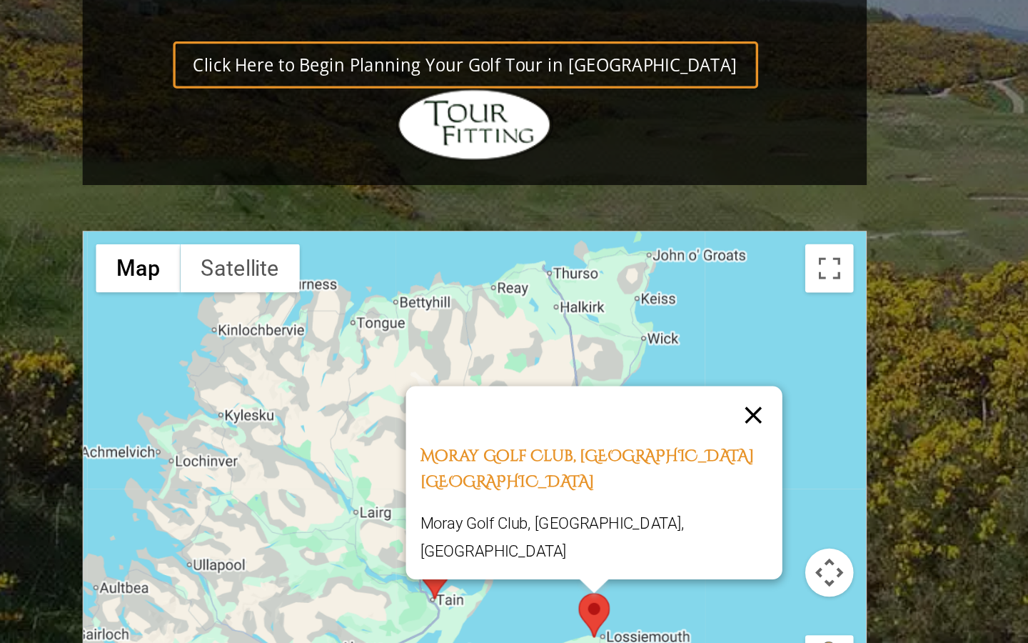
click at [544, 491] on button "Close" at bounding box center [561, 508] width 34 height 34
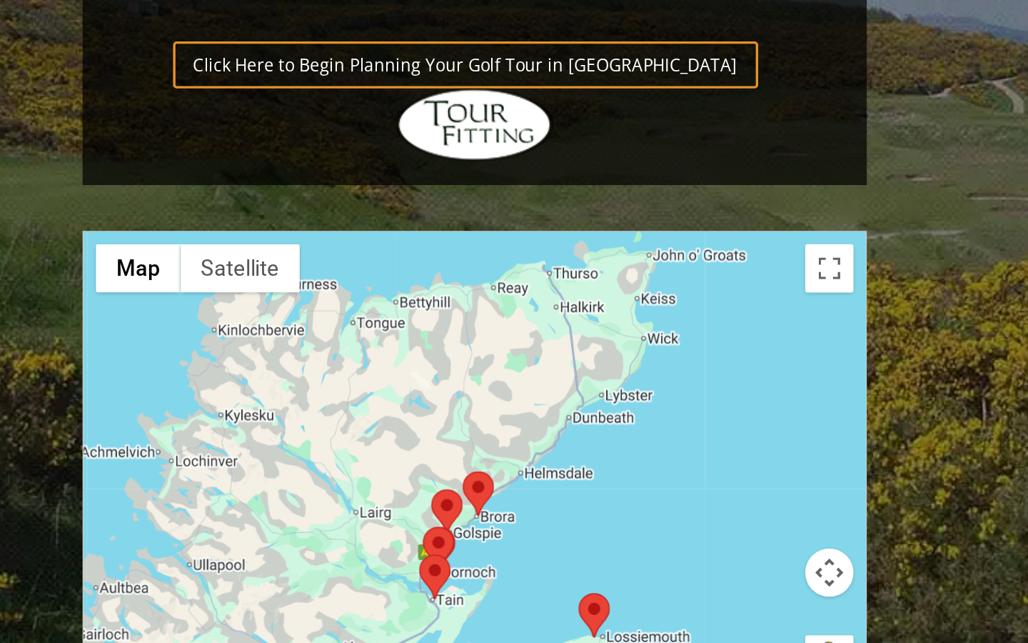
click at [403, 400] on div at bounding box center [396, 542] width 463 height 284
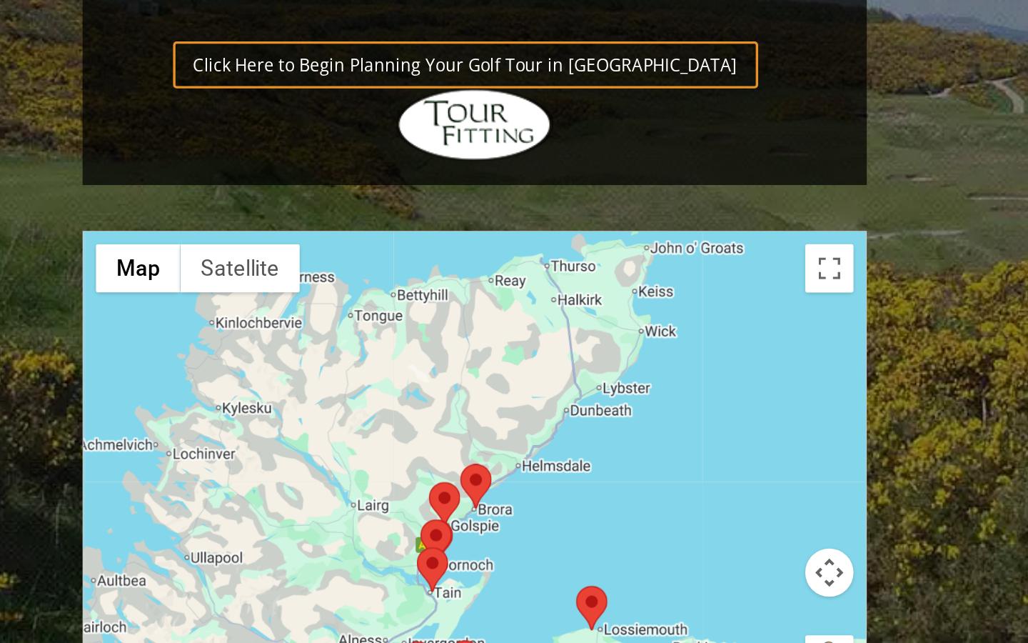
click at [362, 586] on area at bounding box center [362, 586] width 0 height 0
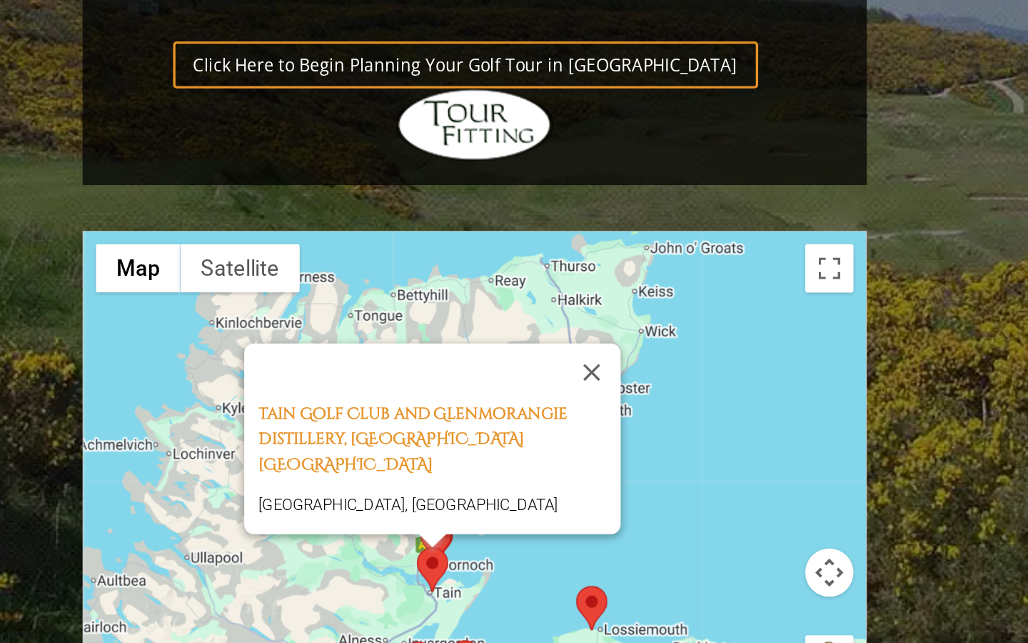
click at [410, 400] on div "Tain Golf Club and [GEOGRAPHIC_DATA], [GEOGRAPHIC_DATA] [GEOGRAPHIC_DATA], [GEO…" at bounding box center [396, 542] width 463 height 284
click at [448, 466] on button "Close" at bounding box center [465, 483] width 34 height 34
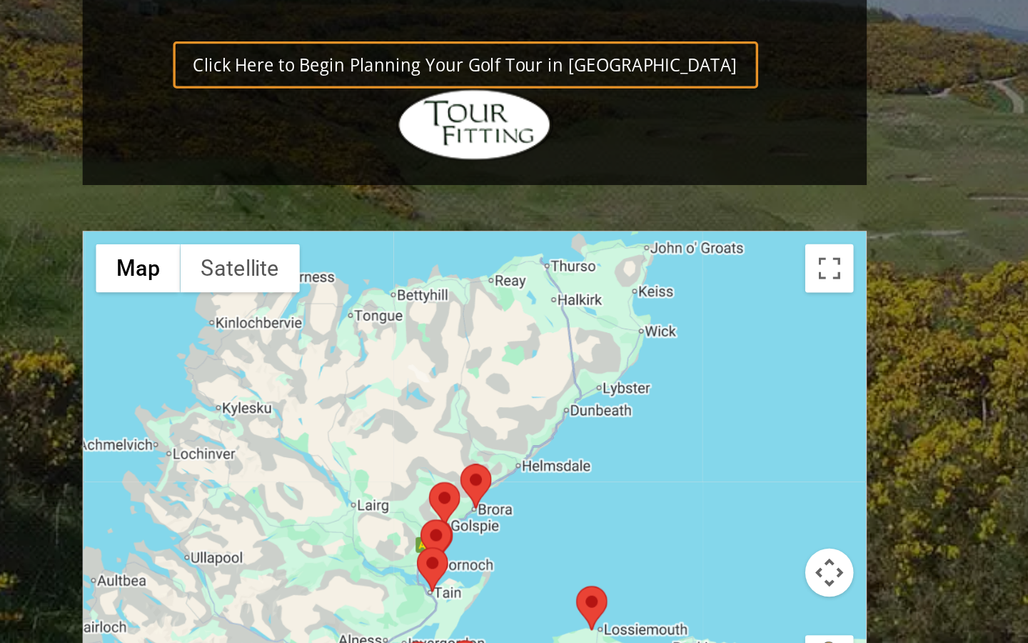
click at [364, 570] on area at bounding box center [364, 570] width 0 height 0
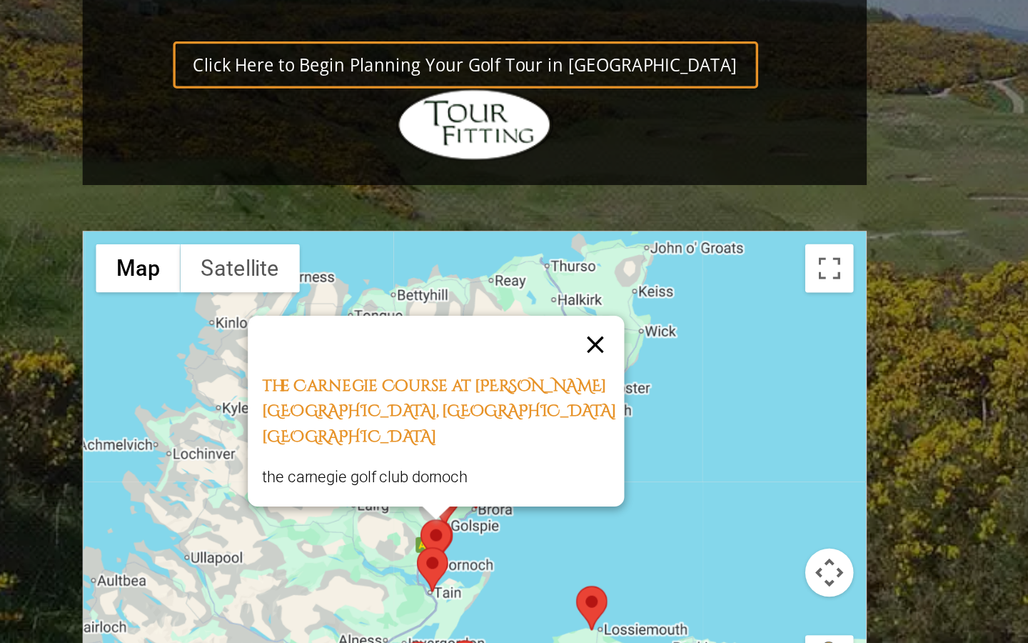
click at [451, 449] on button "Close" at bounding box center [468, 466] width 34 height 34
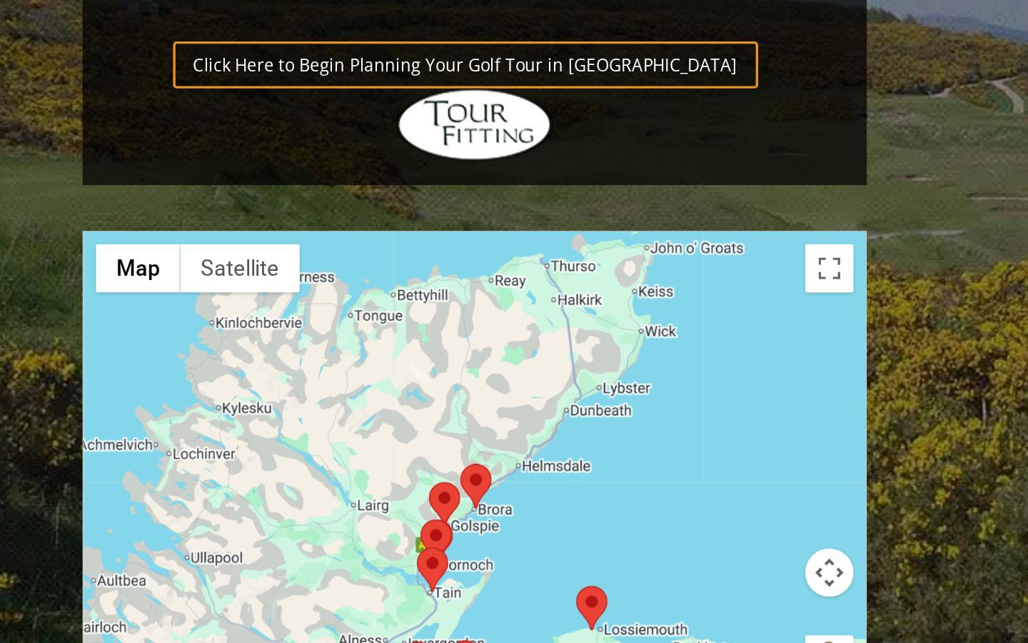
click at [369, 548] on area at bounding box center [369, 548] width 0 height 0
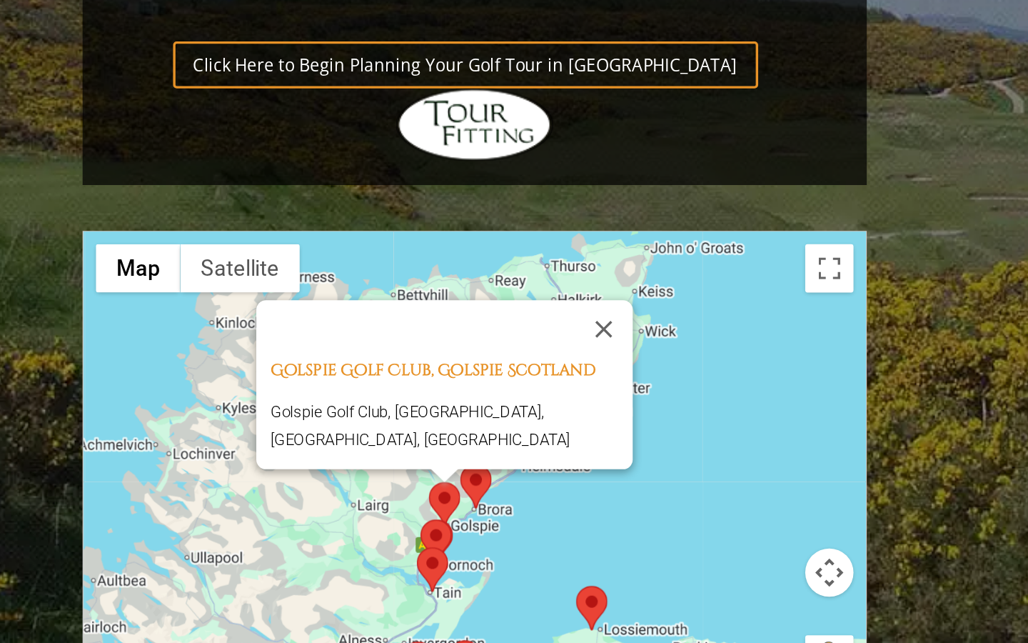
click at [388, 537] on area at bounding box center [388, 537] width 0 height 0
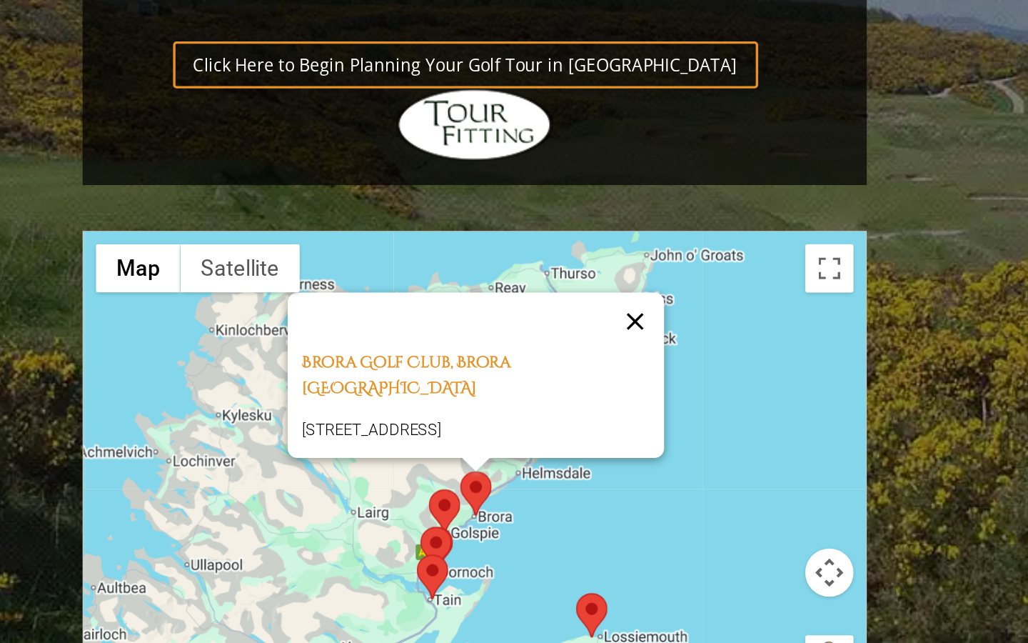
click at [474, 436] on button "Close" at bounding box center [491, 453] width 34 height 34
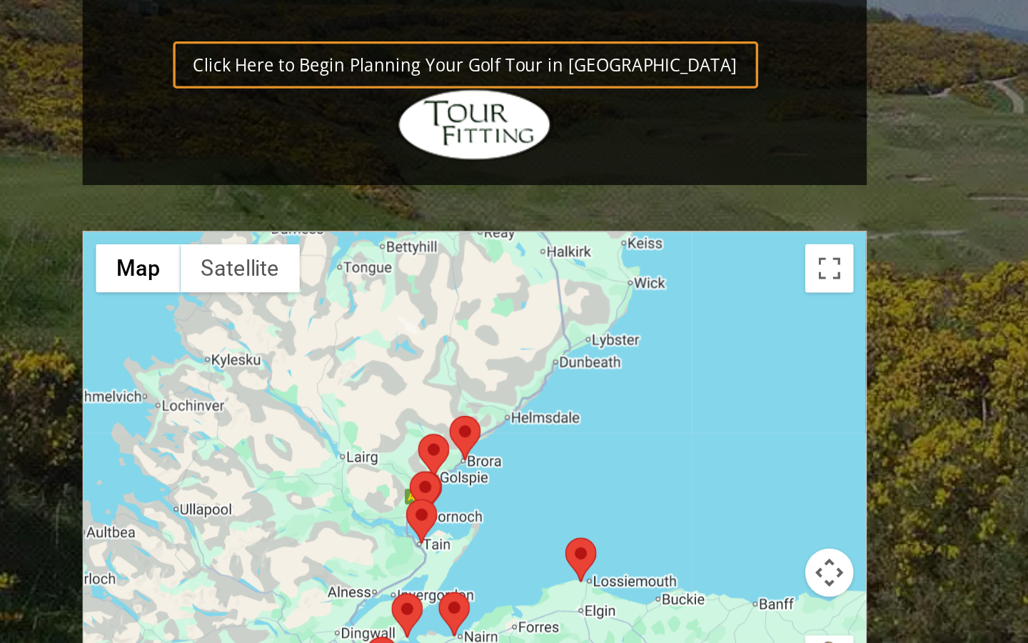
drag, startPoint x: 307, startPoint y: 209, endPoint x: 282, endPoint y: 114, distance: 98.2
click at [282, 400] on div at bounding box center [396, 542] width 463 height 284
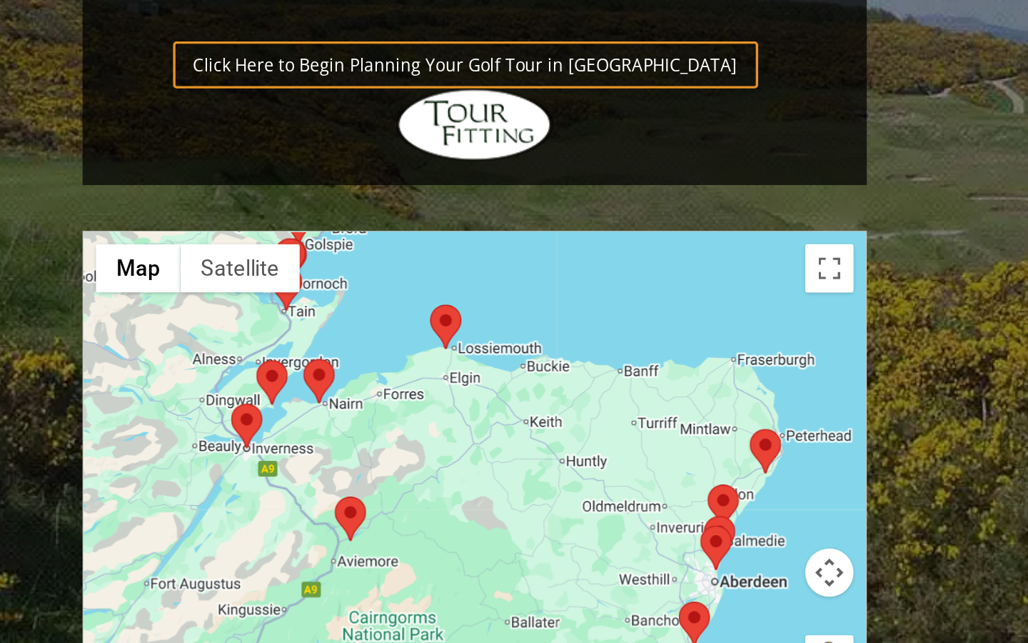
drag, startPoint x: 306, startPoint y: 181, endPoint x: 255, endPoint y: 139, distance: 66.0
click at [255, 400] on div at bounding box center [396, 542] width 463 height 284
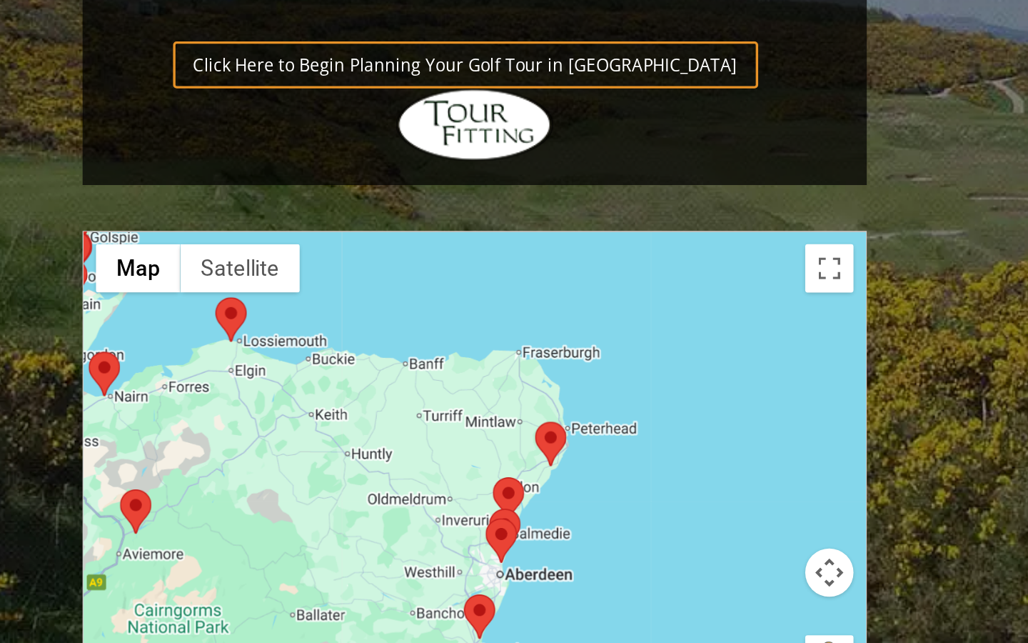
drag, startPoint x: 309, startPoint y: 184, endPoint x: 178, endPoint y: 180, distance: 131.5
click at [178, 400] on div at bounding box center [396, 542] width 463 height 284
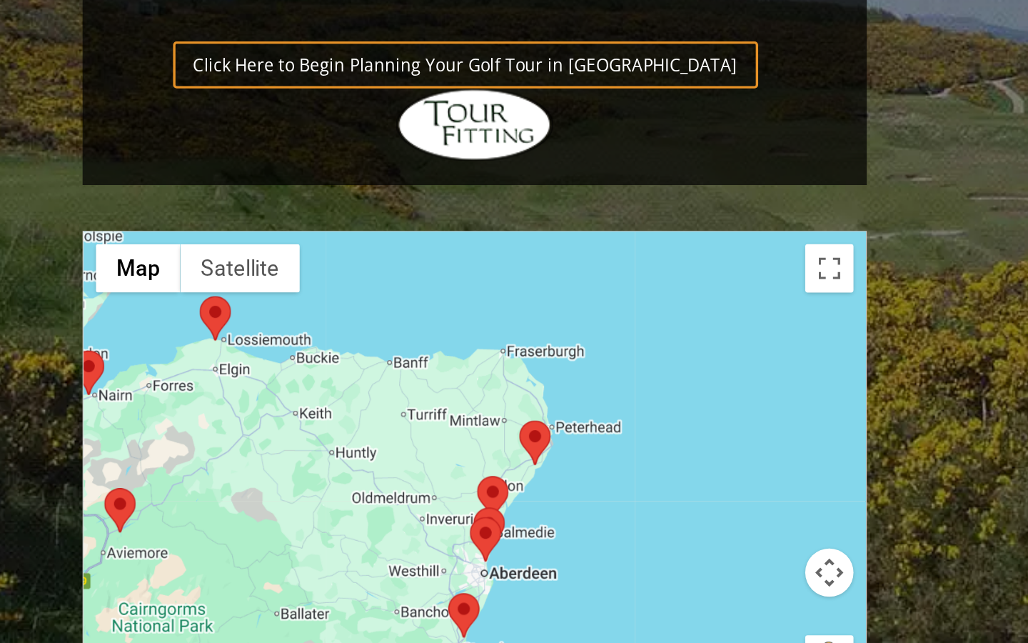
click at [423, 511] on area at bounding box center [423, 511] width 0 height 0
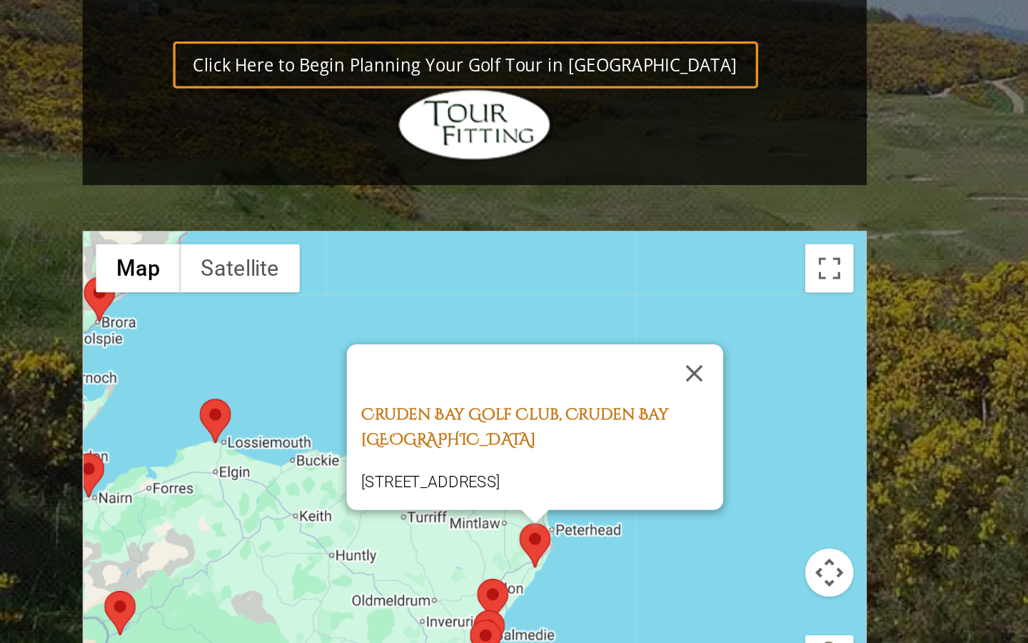
click at [356, 501] on link "Cruden Bay Golf Club, Cruden Bay [GEOGRAPHIC_DATA]" at bounding box center [420, 515] width 182 height 28
click at [509, 466] on button "Close" at bounding box center [526, 483] width 34 height 34
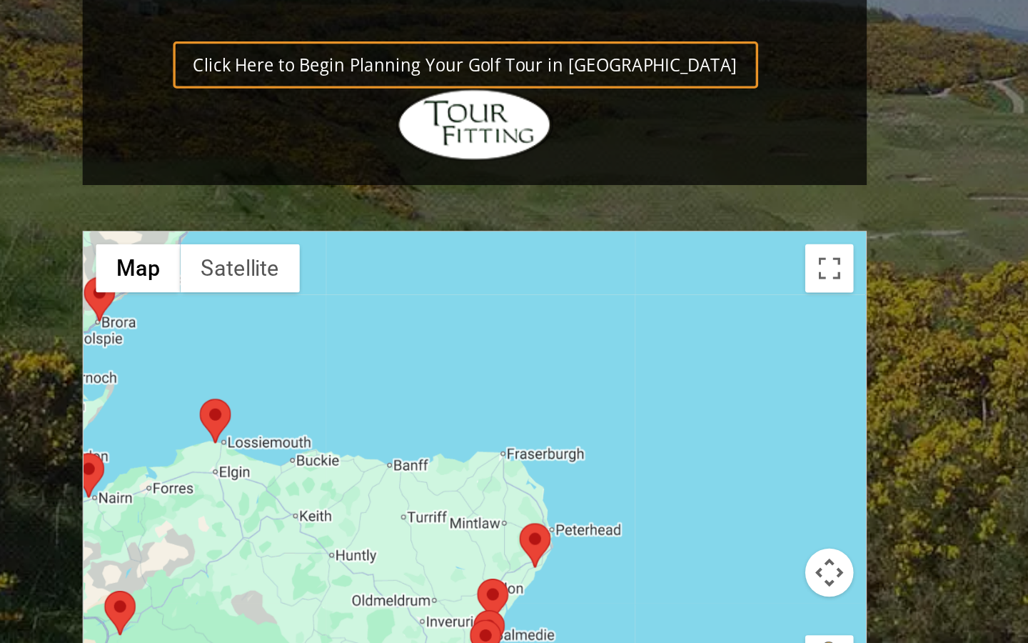
click at [398, 605] on area at bounding box center [398, 605] width 0 height 0
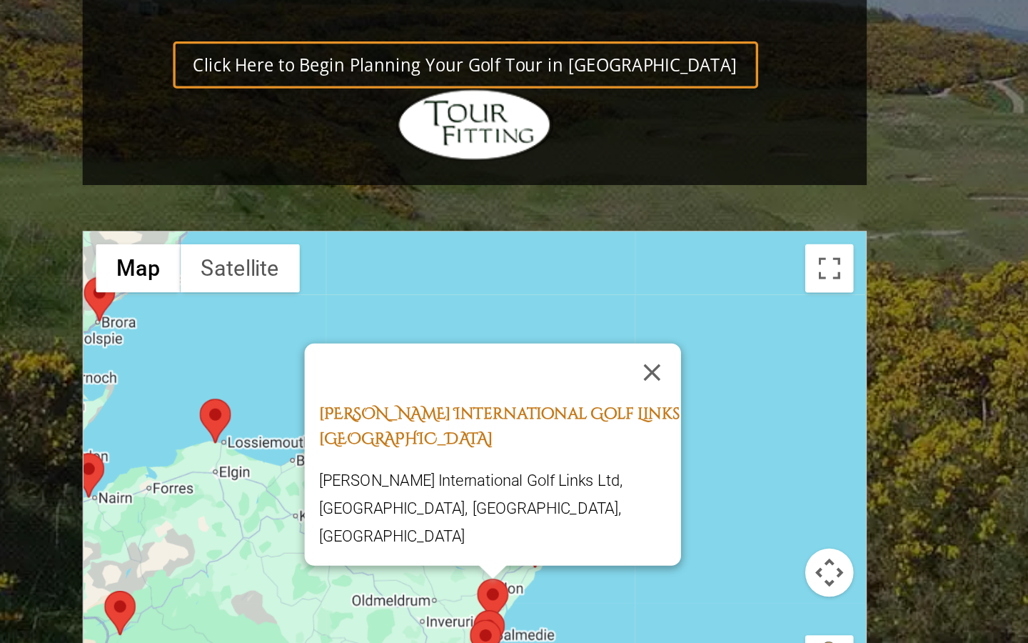
click at [304, 501] on link "[PERSON_NAME] International Golf Links [GEOGRAPHIC_DATA]" at bounding box center [411, 515] width 214 height 28
click at [396, 623] on area at bounding box center [396, 623] width 0 height 0
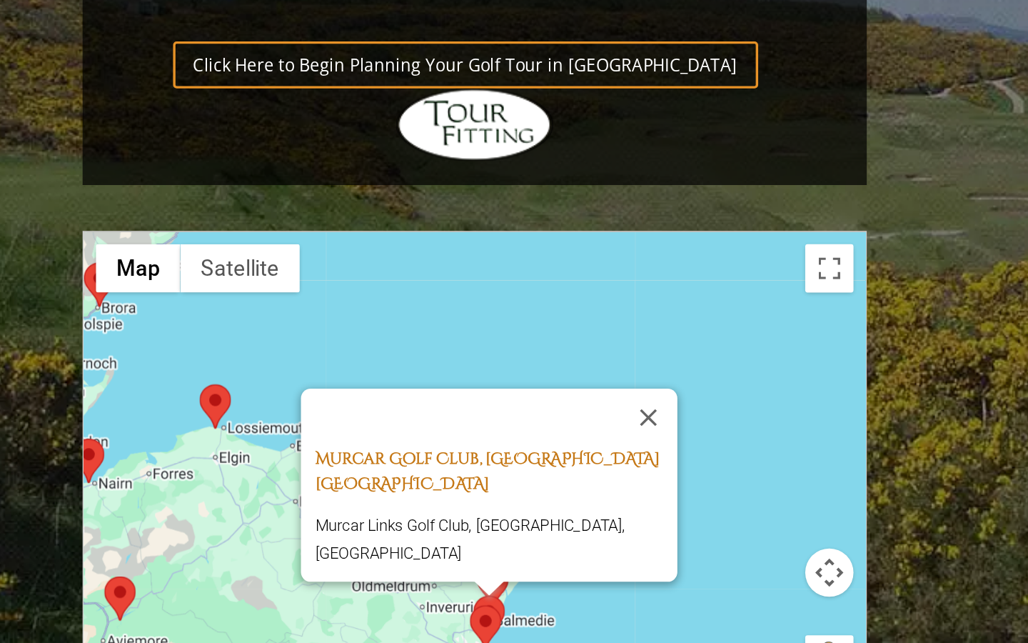
click at [304, 527] on link "Murcar Golf Club, [GEOGRAPHIC_DATA] [GEOGRAPHIC_DATA]" at bounding box center [404, 541] width 204 height 28
click at [393, 621] on area at bounding box center [393, 621] width 0 height 0
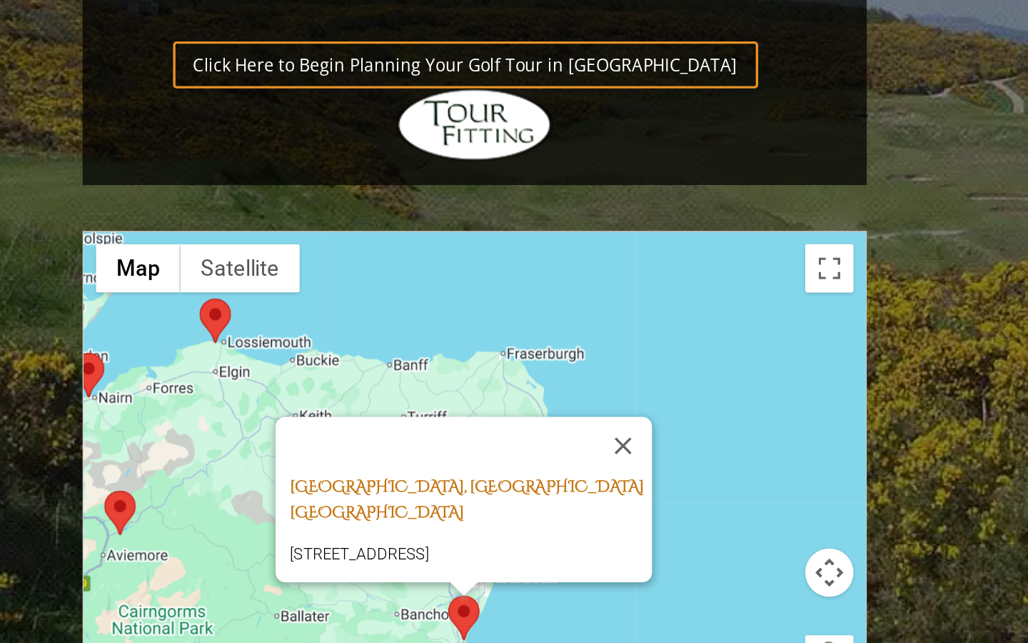
click at [287, 544] on link "[GEOGRAPHIC_DATA], [GEOGRAPHIC_DATA] [GEOGRAPHIC_DATA]" at bounding box center [391, 558] width 209 height 28
click at [467, 509] on button "Close" at bounding box center [484, 526] width 34 height 34
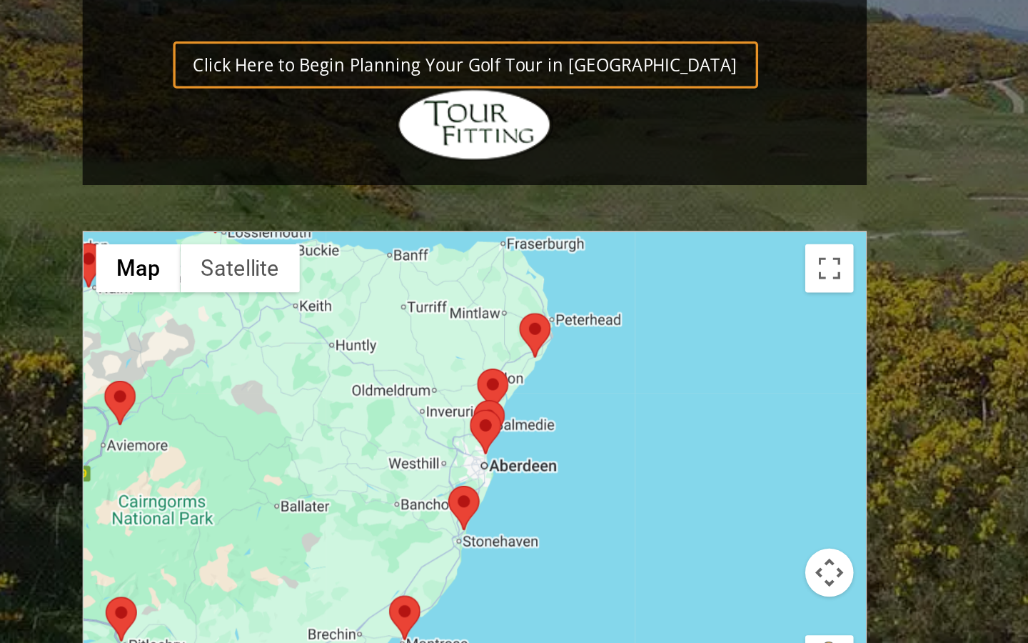
drag, startPoint x: 344, startPoint y: 255, endPoint x: 346, endPoint y: 144, distance: 110.7
click at [346, 400] on div at bounding box center [396, 542] width 463 height 284
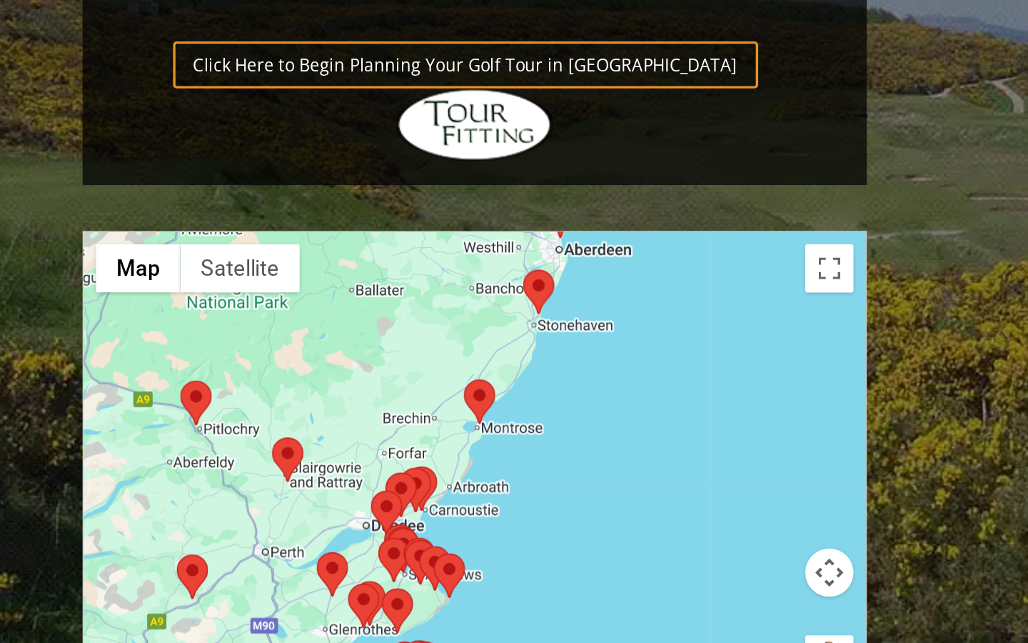
drag, startPoint x: 280, startPoint y: 201, endPoint x: 323, endPoint y: 127, distance: 85.1
click at [323, 400] on div at bounding box center [396, 542] width 463 height 284
click at [276, 521] on area at bounding box center [276, 521] width 0 height 0
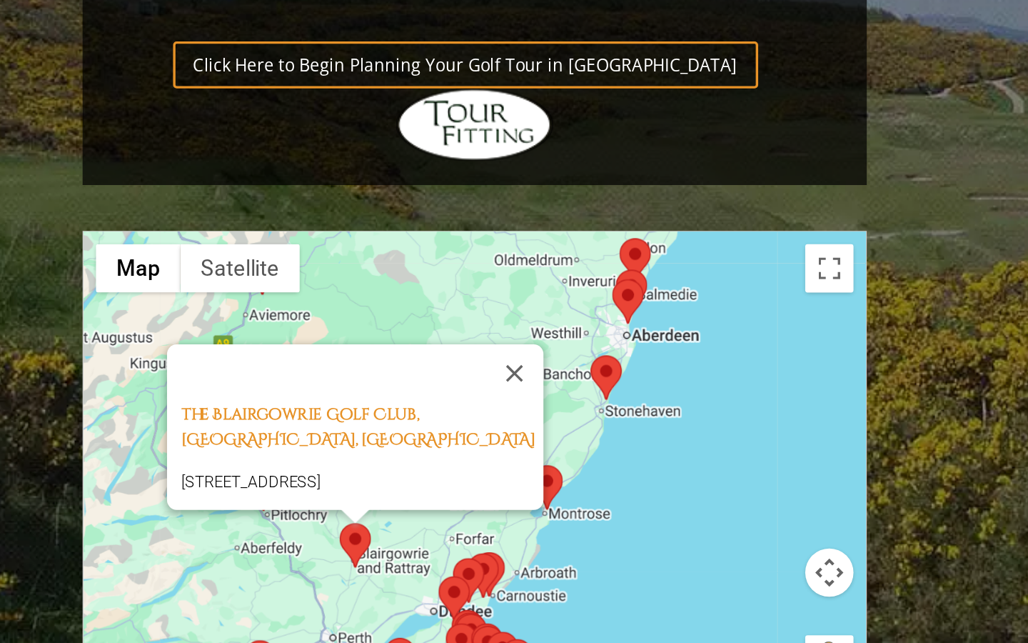
click at [470, 400] on div "The Blairgowrie Golf Club, [GEOGRAPHIC_DATA], [STREET_ADDRESS]" at bounding box center [396, 542] width 463 height 284
click at [412, 641] on area at bounding box center [412, 641] width 0 height 0
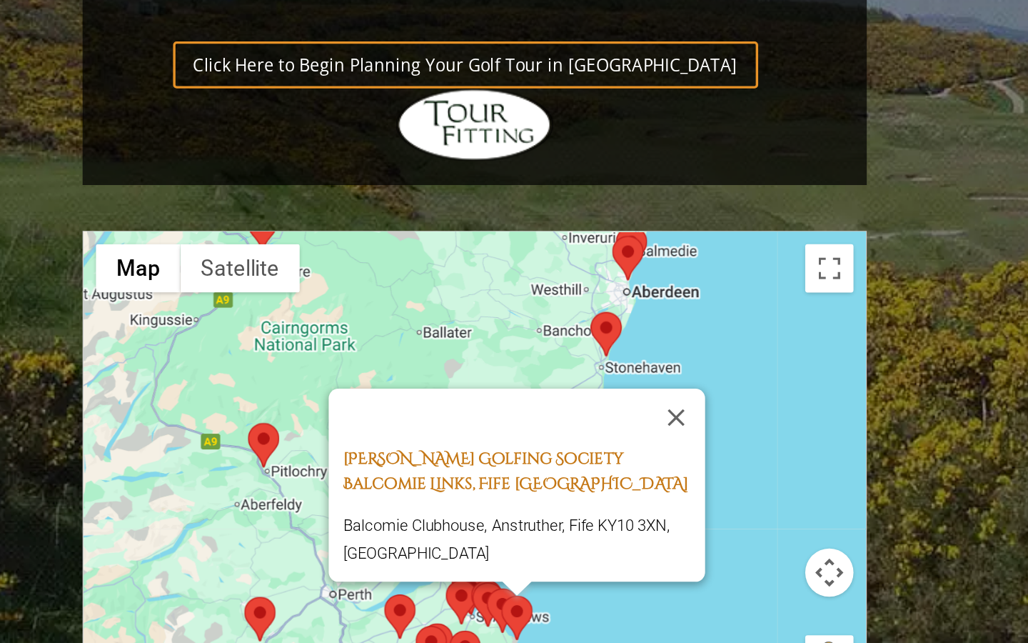
click at [318, 527] on link "[PERSON_NAME] Golfing Society Balcomie Links, Fife [GEOGRAPHIC_DATA]" at bounding box center [420, 541] width 204 height 28
click at [403, 611] on area at bounding box center [403, 611] width 0 height 0
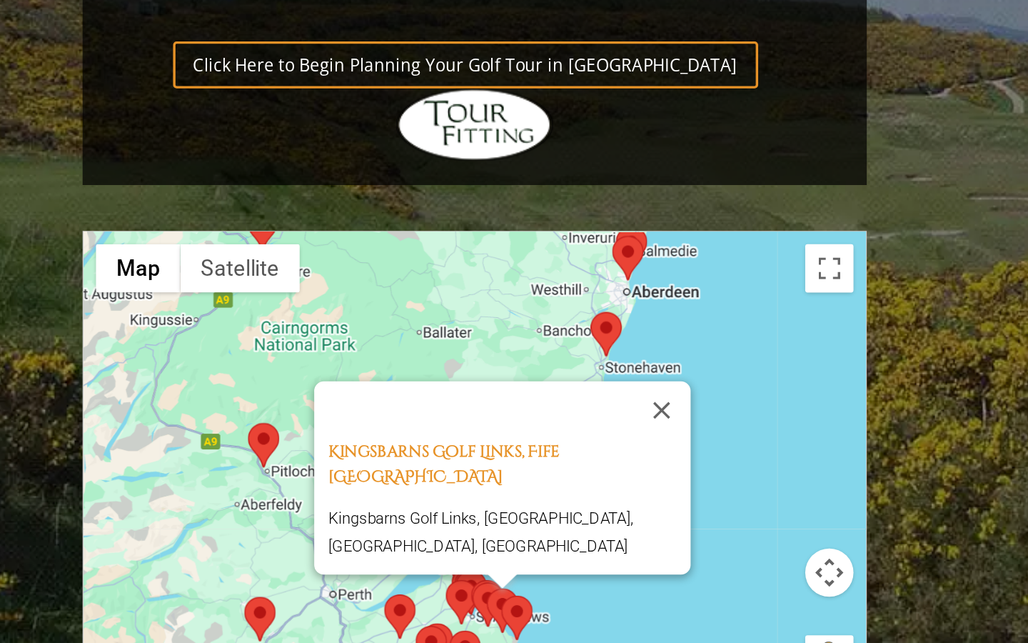
click at [395, 607] on area at bounding box center [395, 607] width 0 height 0
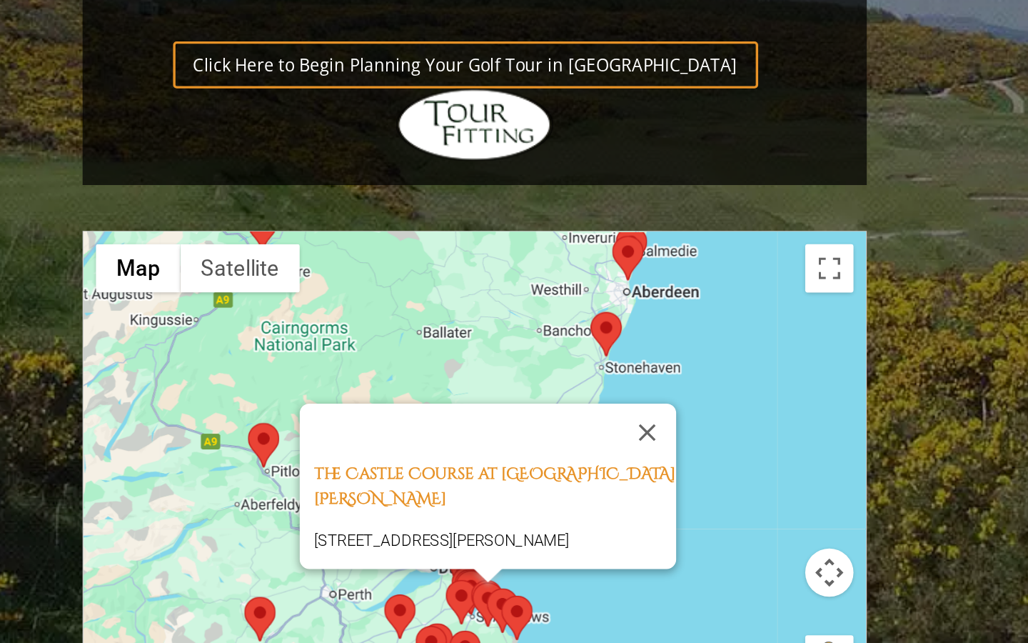
click at [379, 606] on area at bounding box center [379, 606] width 0 height 0
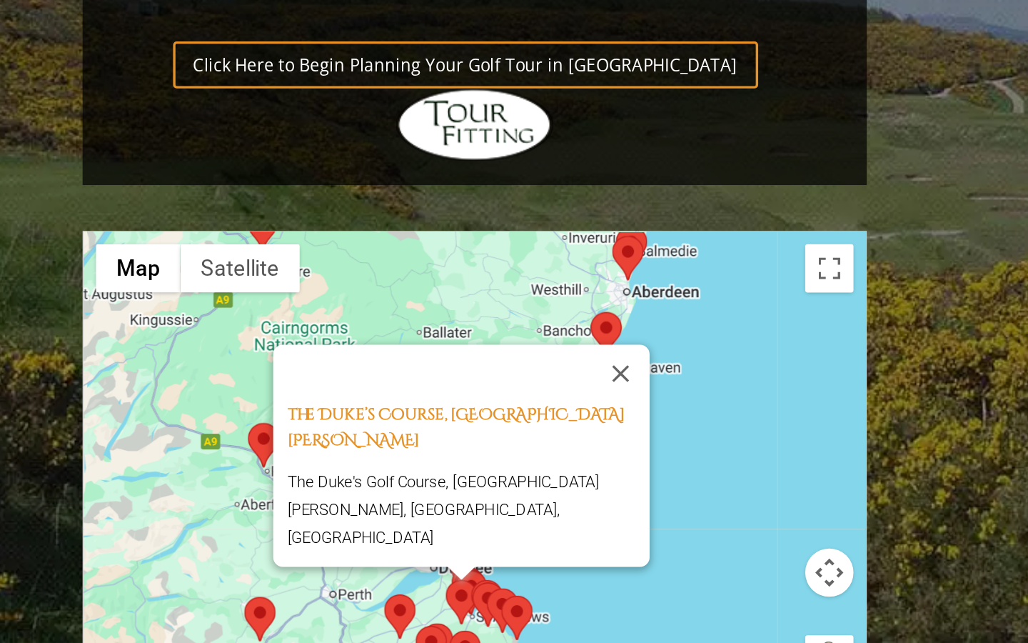
click at [380, 598] on div at bounding box center [389, 602] width 18 height 9
click at [466, 466] on button "Close" at bounding box center [483, 483] width 34 height 34
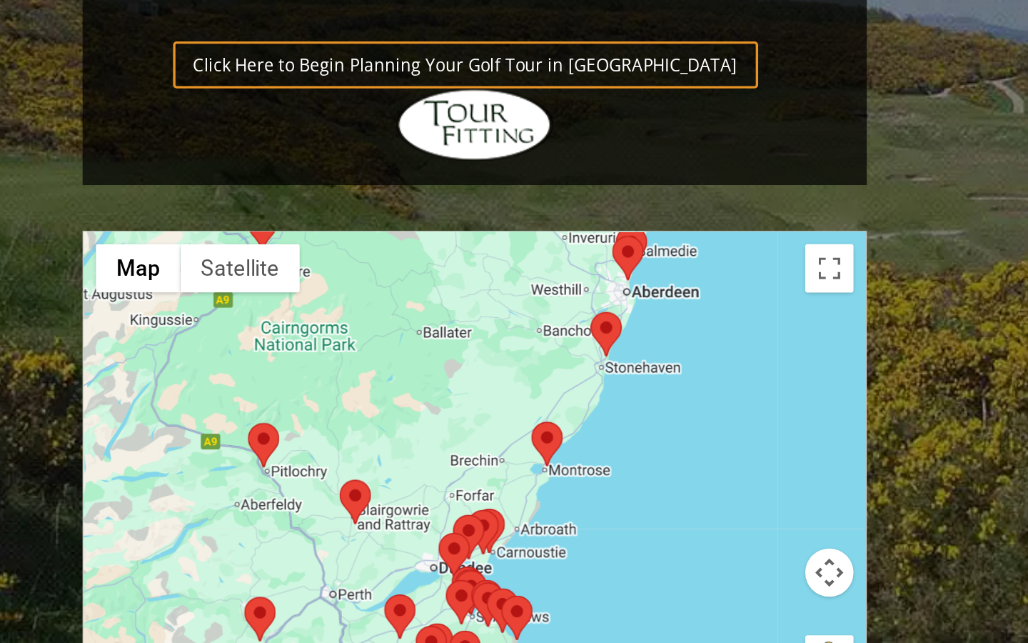
click at [385, 600] on area at bounding box center [385, 600] width 0 height 0
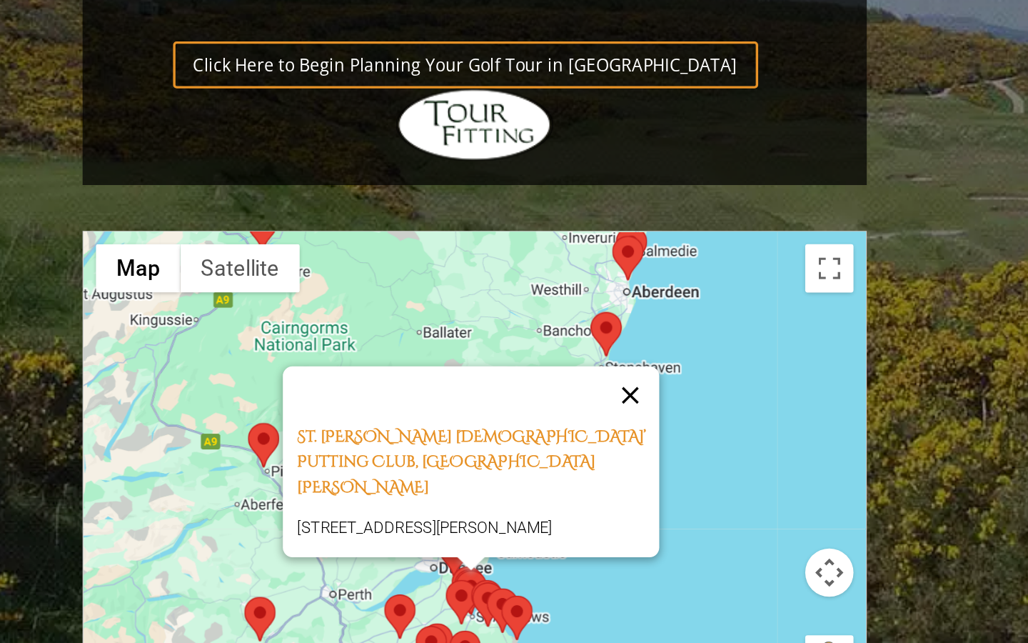
click at [471, 479] on button "Close" at bounding box center [488, 496] width 34 height 34
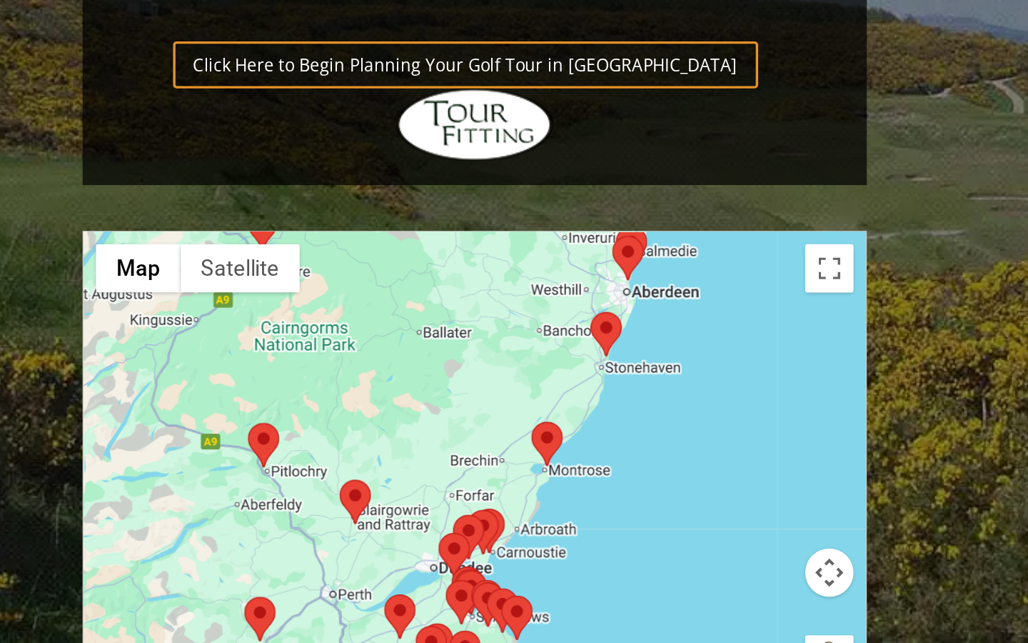
click at [385, 600] on img at bounding box center [394, 613] width 19 height 26
click at [375, 578] on area at bounding box center [375, 578] width 0 height 0
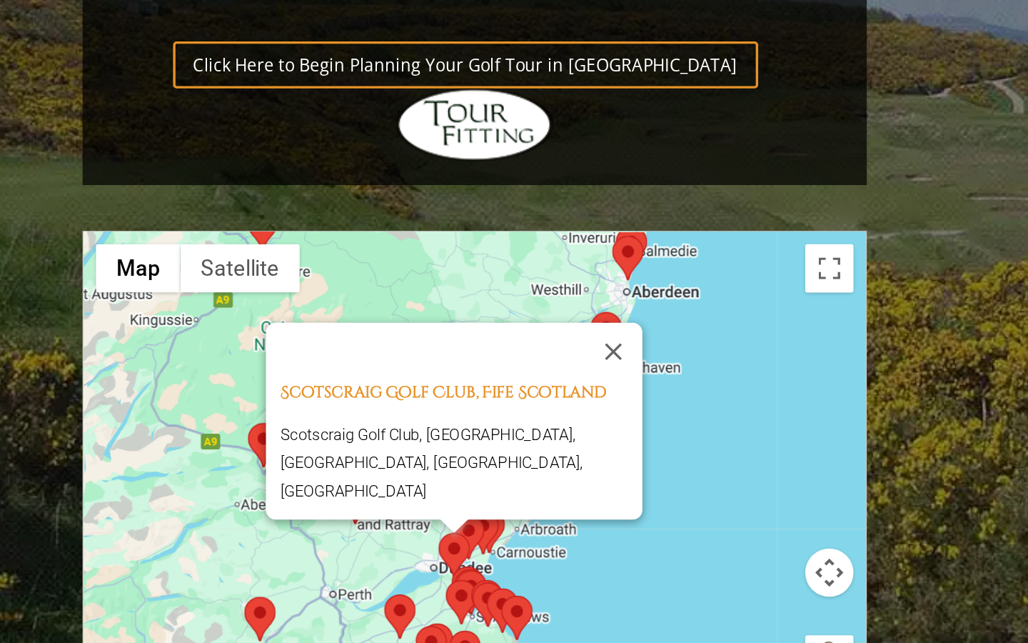
click at [592, 587] on button "Map camera controls" at bounding box center [606, 601] width 29 height 29
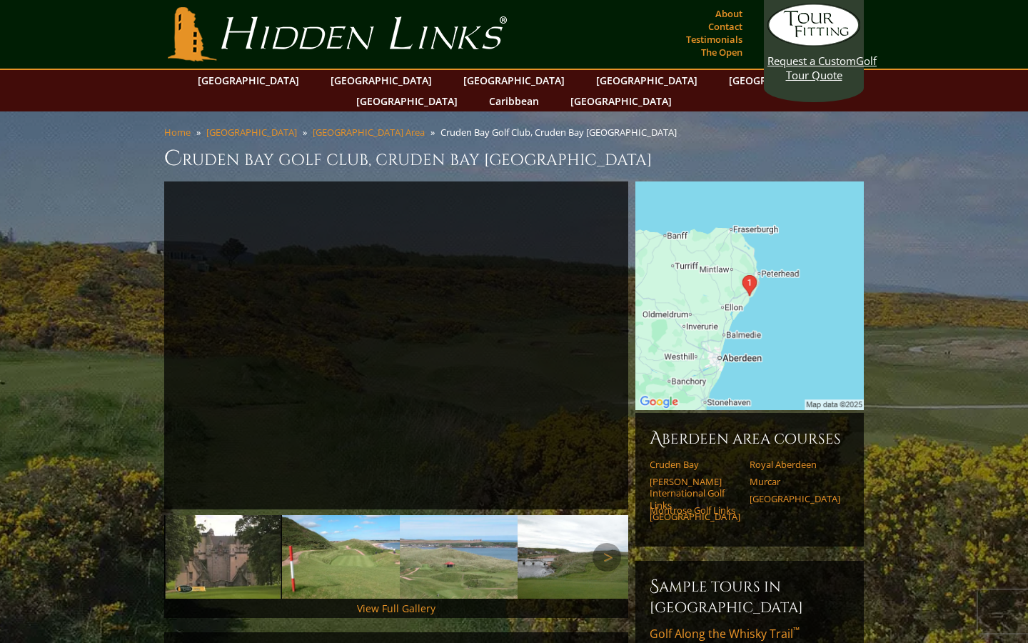
click at [341, 544] on img at bounding box center [341, 557] width 118 height 84
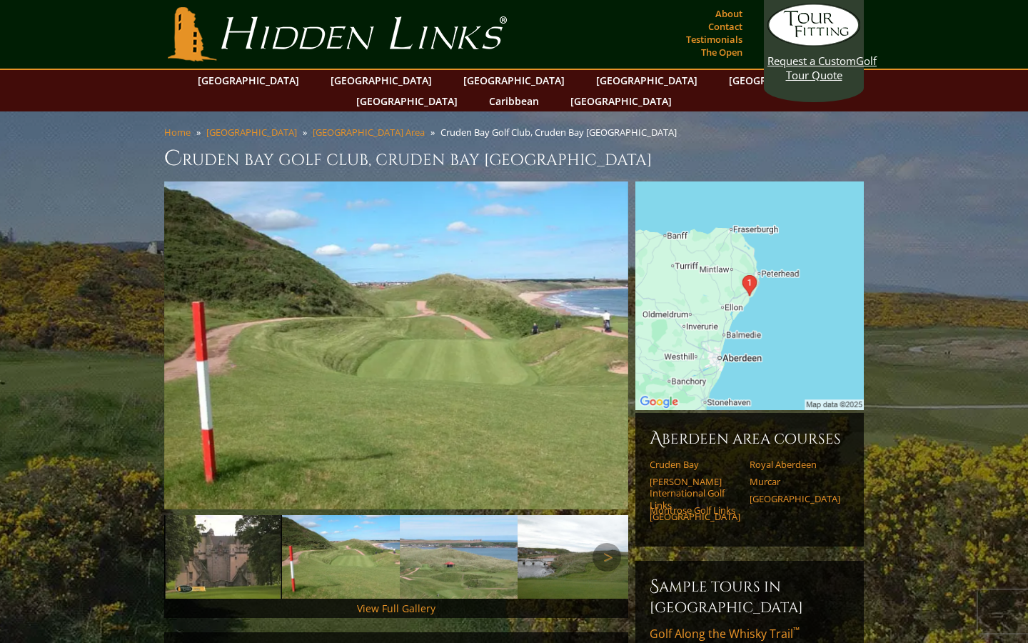
click at [467, 551] on img at bounding box center [459, 557] width 118 height 84
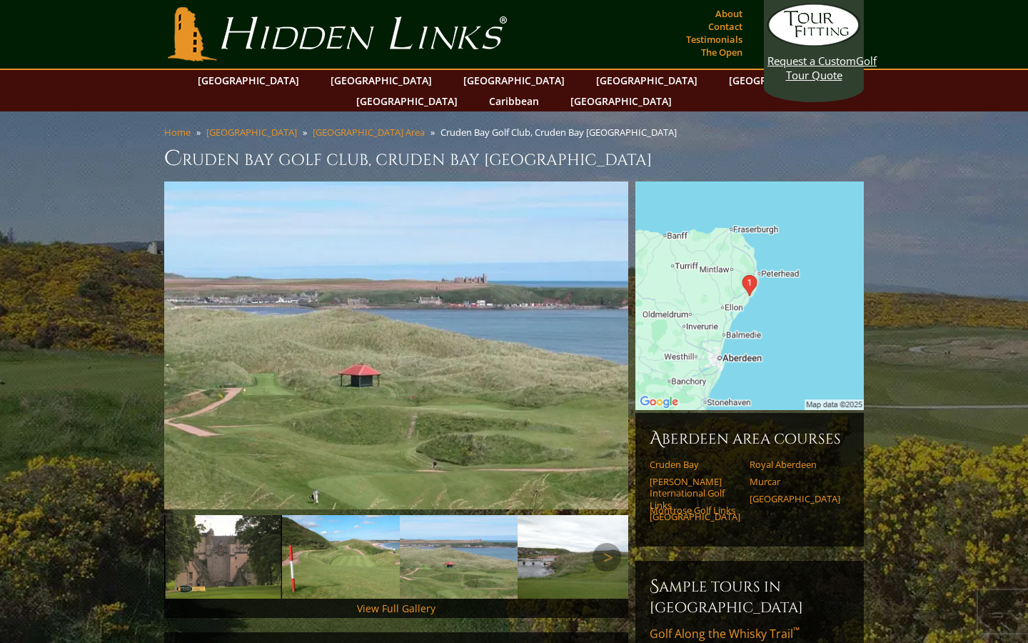
click at [586, 543] on img at bounding box center [577, 557] width 118 height 84
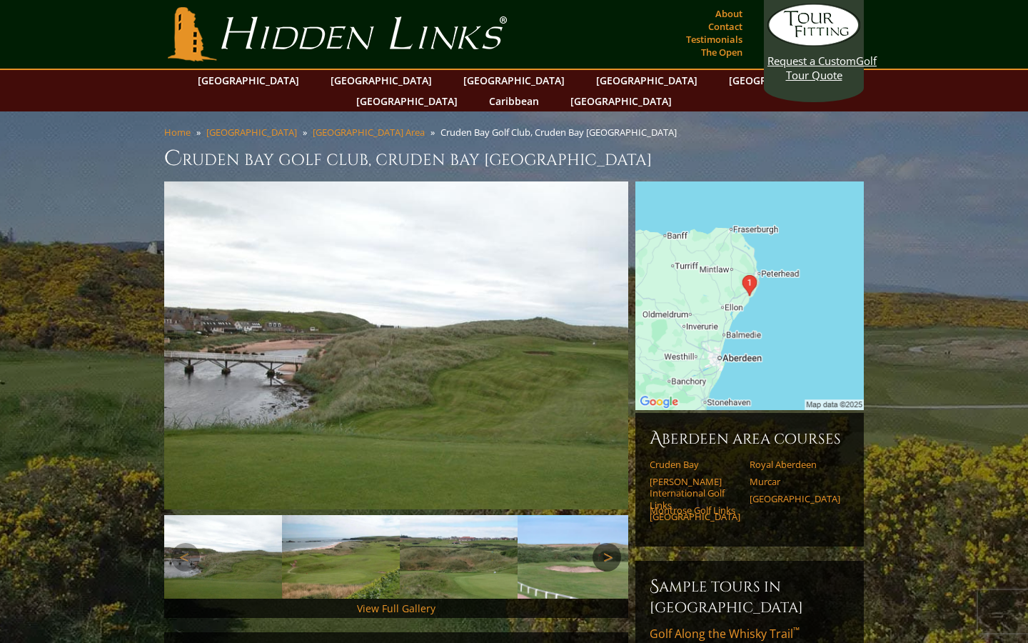
click at [606, 543] on link "Next" at bounding box center [607, 557] width 29 height 29
click at [313, 541] on img at bounding box center [334, 557] width 118 height 84
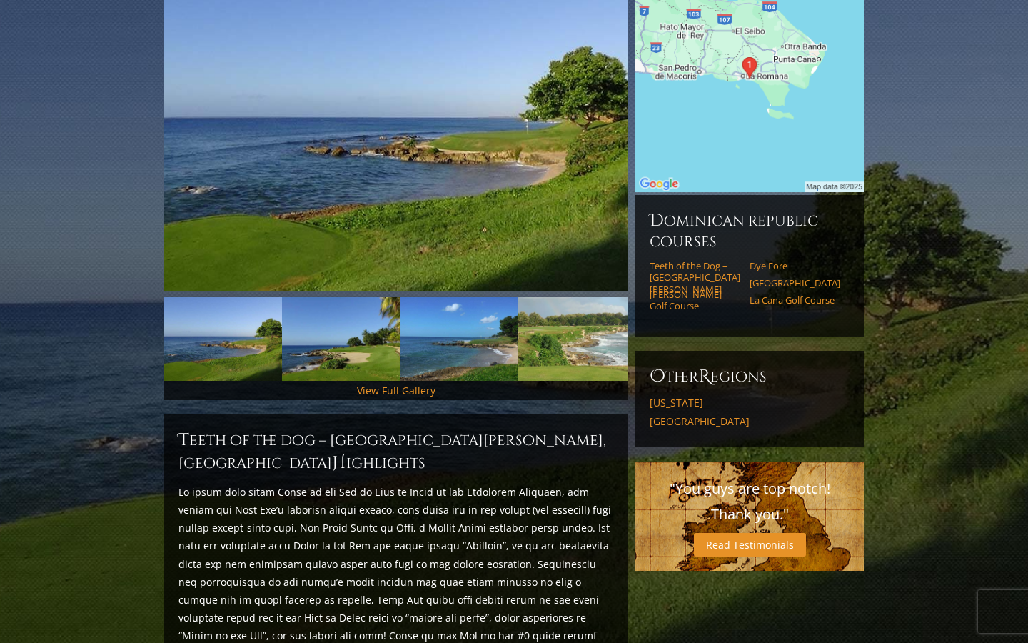
scroll to position [234, 0]
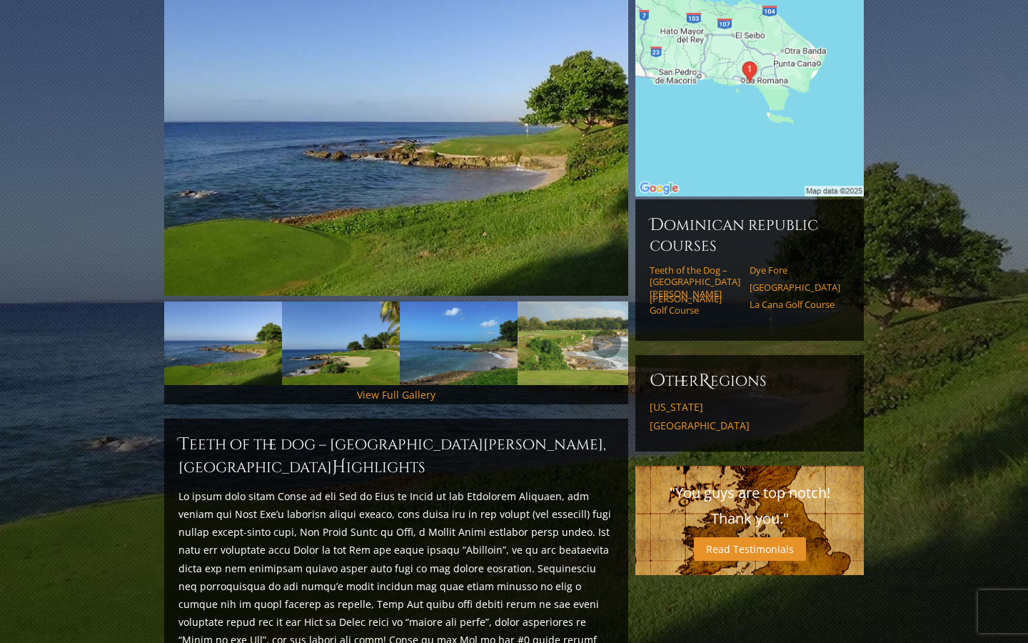
click at [245, 319] on img at bounding box center [223, 343] width 118 height 84
click at [331, 326] on img at bounding box center [341, 343] width 118 height 84
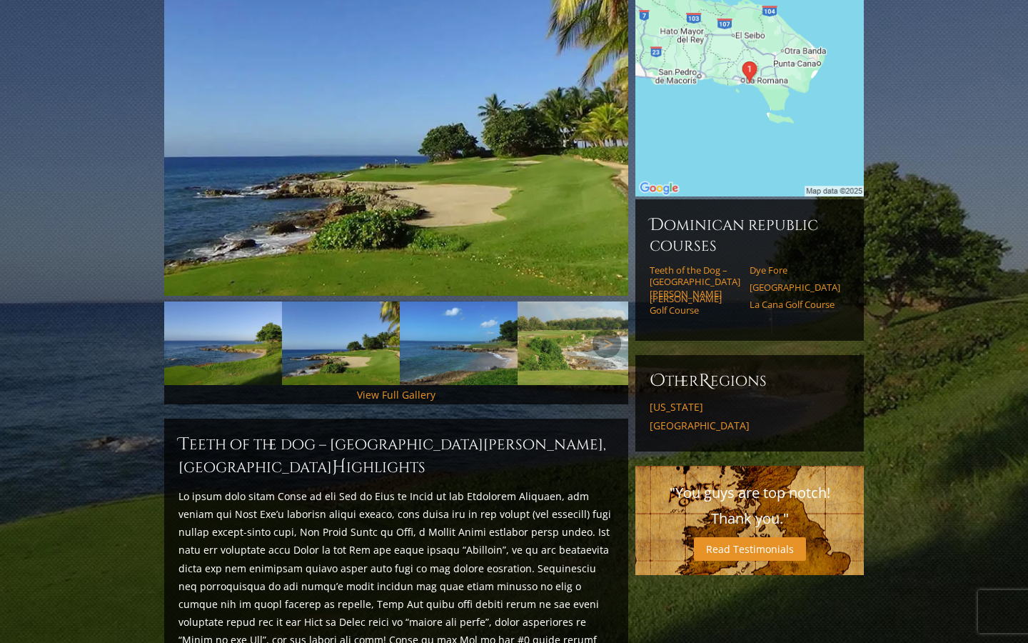
click at [455, 326] on img at bounding box center [459, 343] width 118 height 84
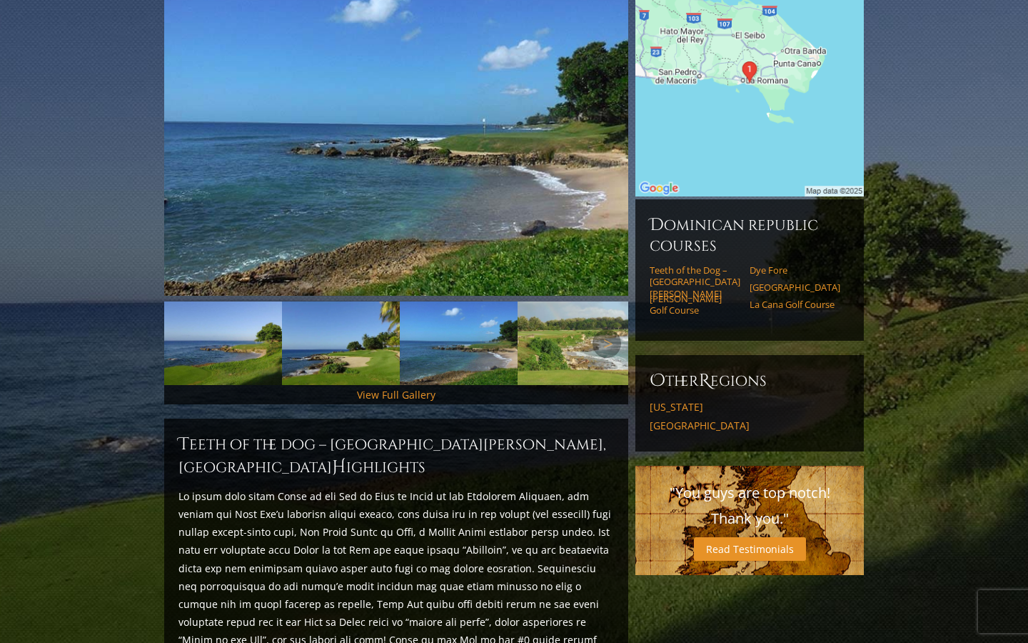
click at [572, 337] on img at bounding box center [577, 343] width 118 height 84
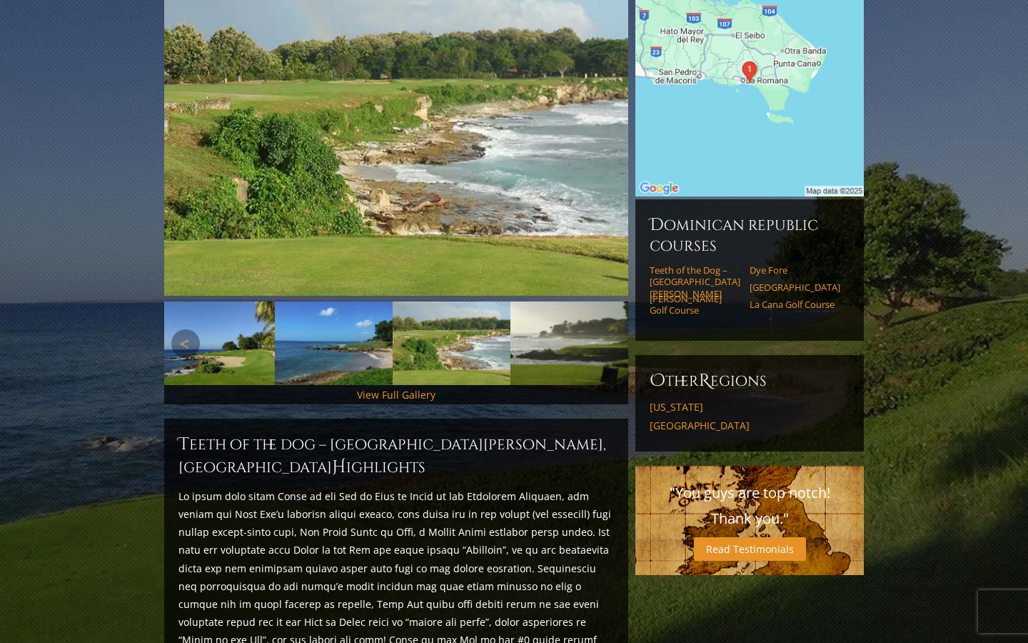
click at [611, 329] on link "Next" at bounding box center [607, 343] width 29 height 29
